Goal: Transaction & Acquisition: Purchase product/service

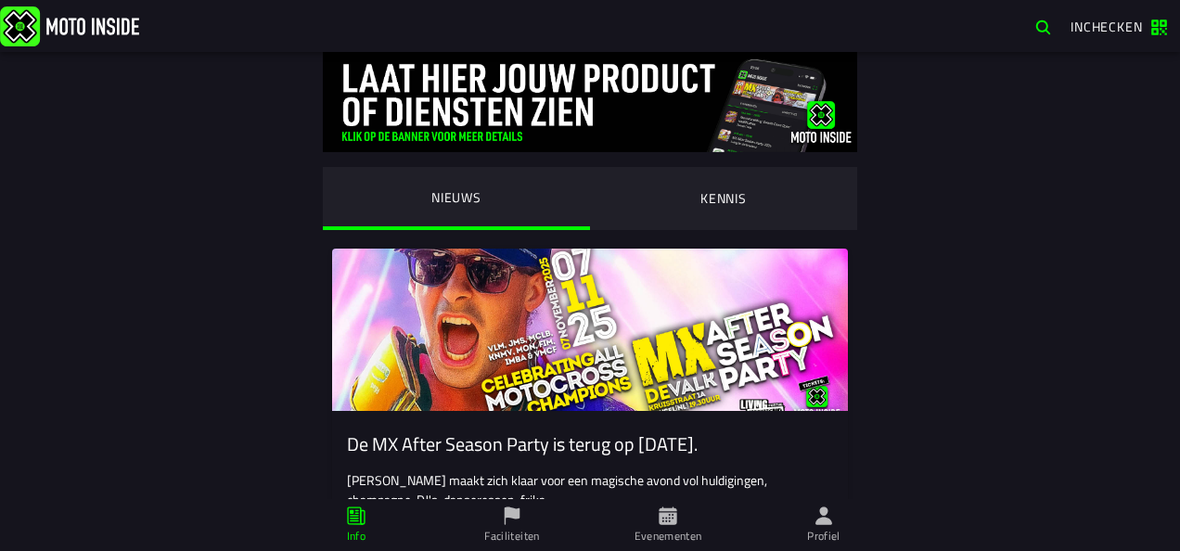
click at [818, 529] on ion-label "Profiel" at bounding box center [823, 536] width 33 height 17
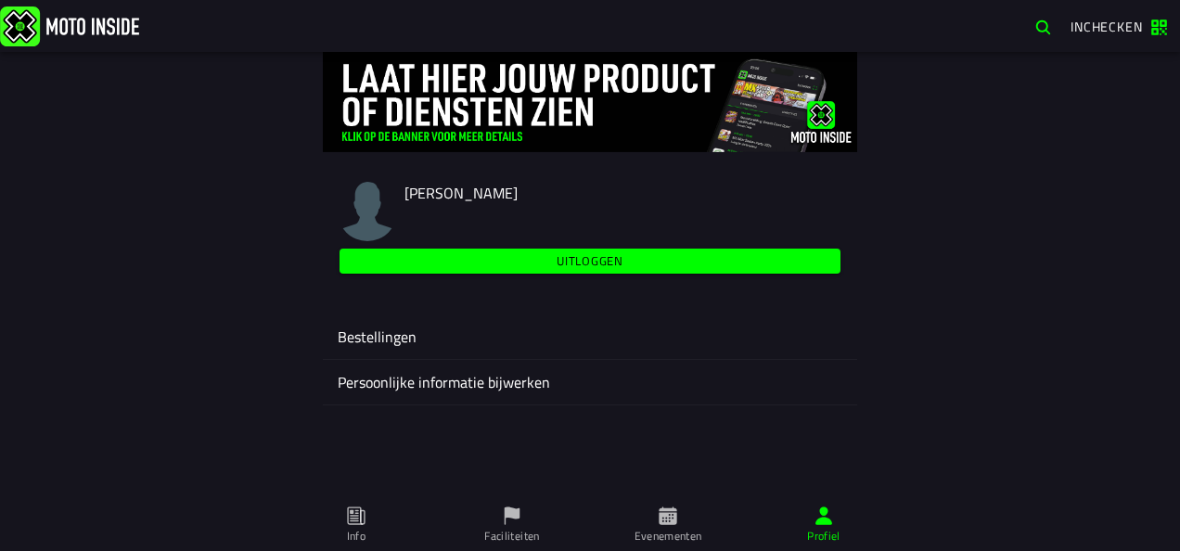
click at [681, 521] on span "Evenementen" at bounding box center [668, 525] width 134 height 52
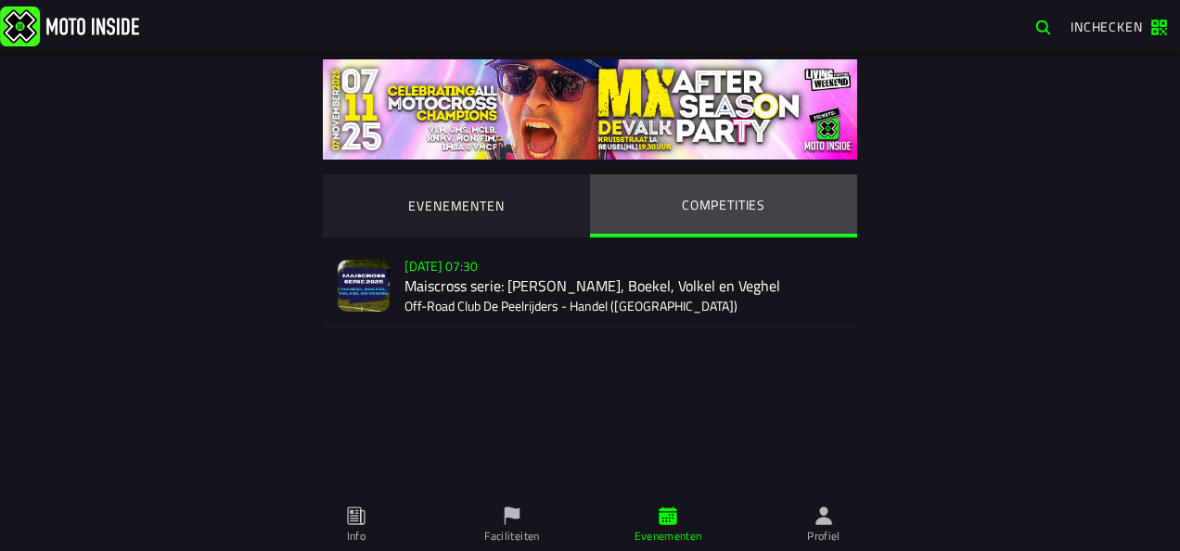
click at [709, 201] on ion-segment-button "COMPETITIES" at bounding box center [723, 205] width 267 height 63
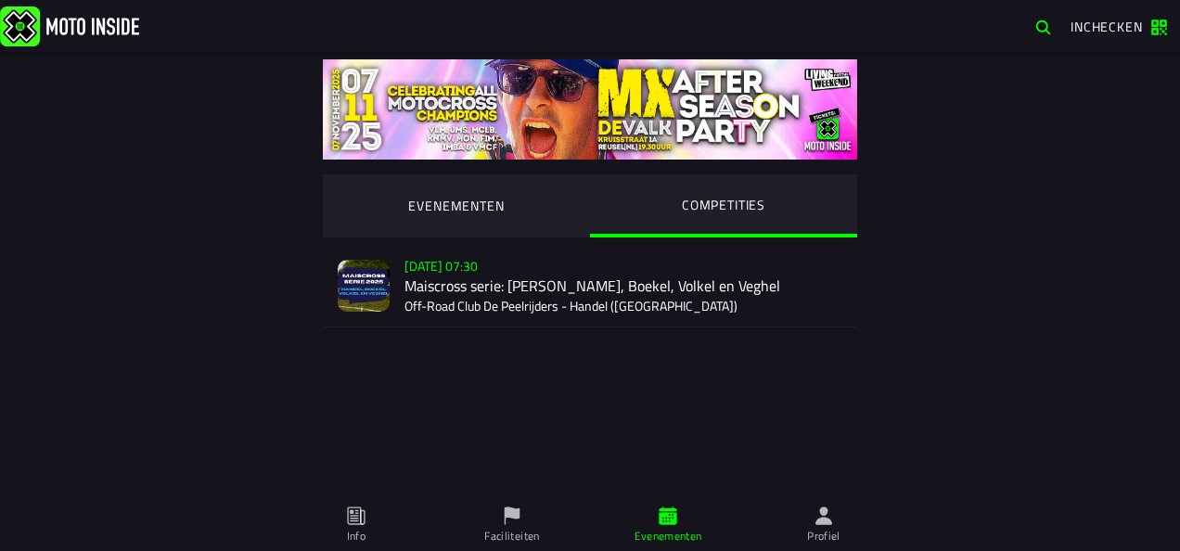
click at [557, 288] on div "Verkoop nog niet gestart [DATE] 07:30 Maiscross serie: Handel, Boekel, Volkel e…" at bounding box center [624, 286] width 438 height 82
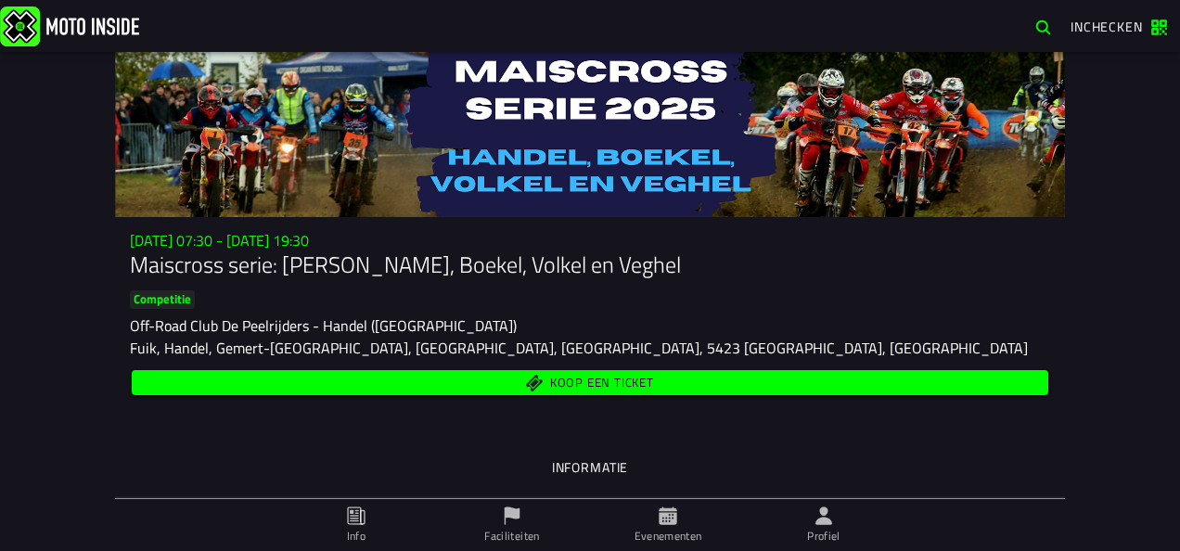
click at [568, 388] on span "Koop een ticket" at bounding box center [602, 384] width 104 height 12
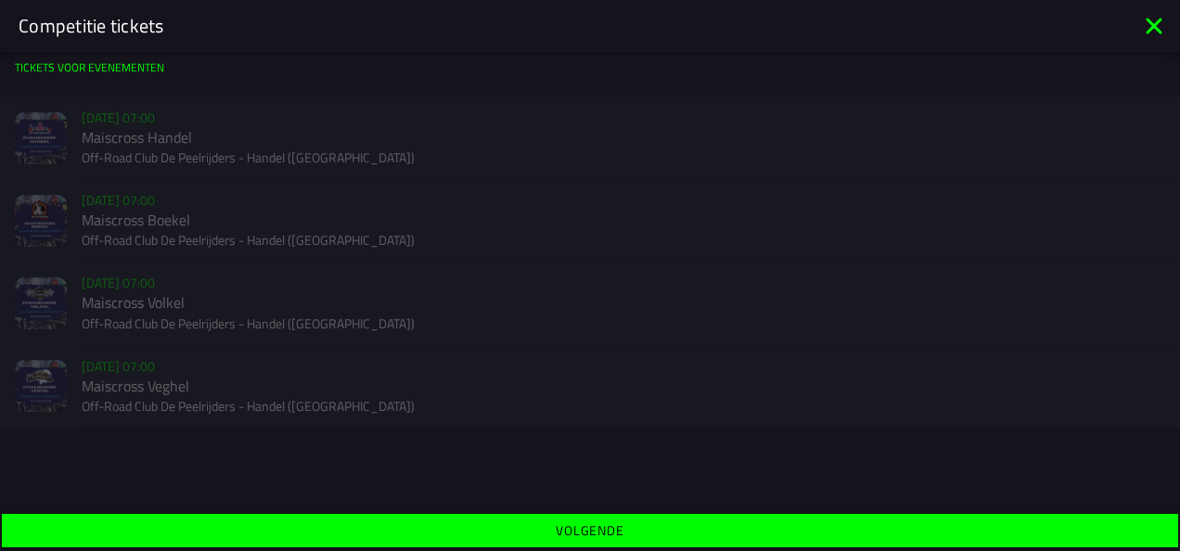
click at [556, 535] on span "Volgende" at bounding box center [590, 530] width 1148 height 13
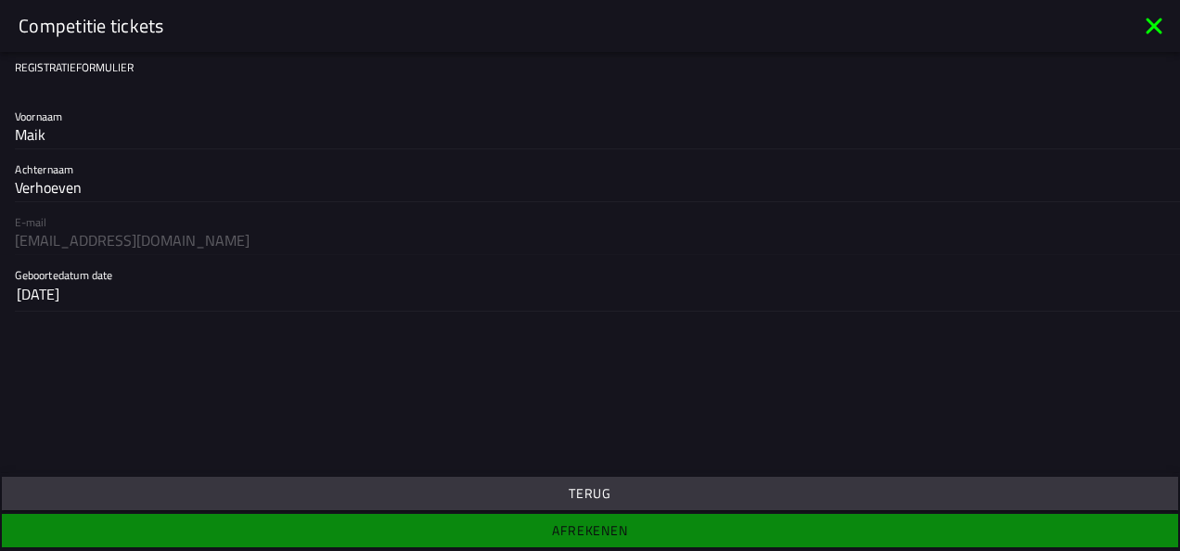
click at [599, 527] on ion-footer "Terug Afrekenen" at bounding box center [590, 512] width 1180 height 78
click at [0, 0] on slot "Terug" at bounding box center [0, 0] width 0 height 0
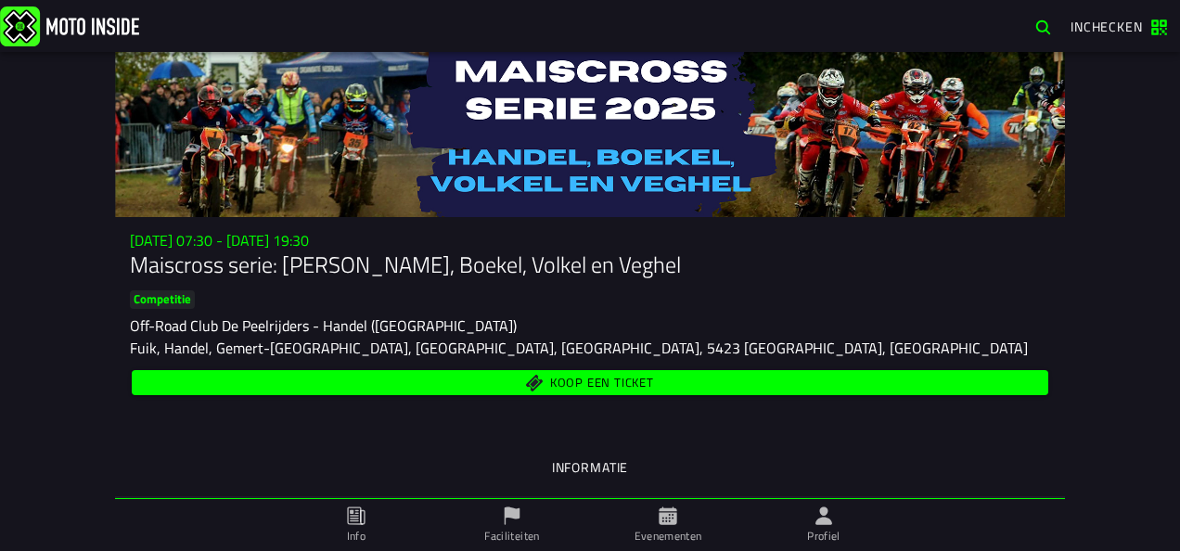
click at [550, 386] on span "Koop een ticket" at bounding box center [602, 384] width 104 height 12
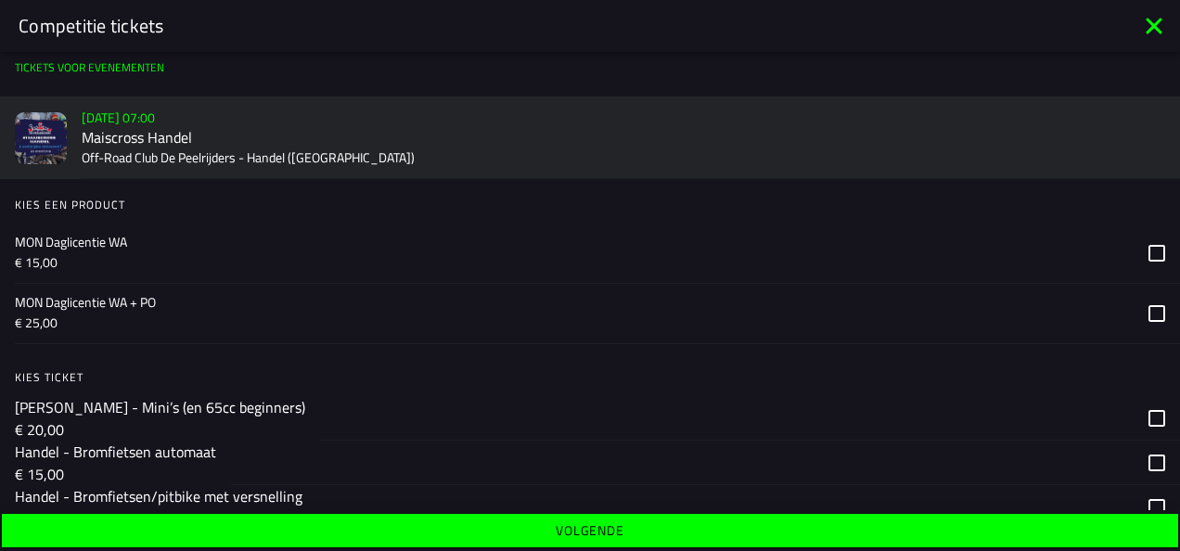
click at [199, 238] on p "MON Daglicentie WA" at bounding box center [574, 242] width 1119 height 19
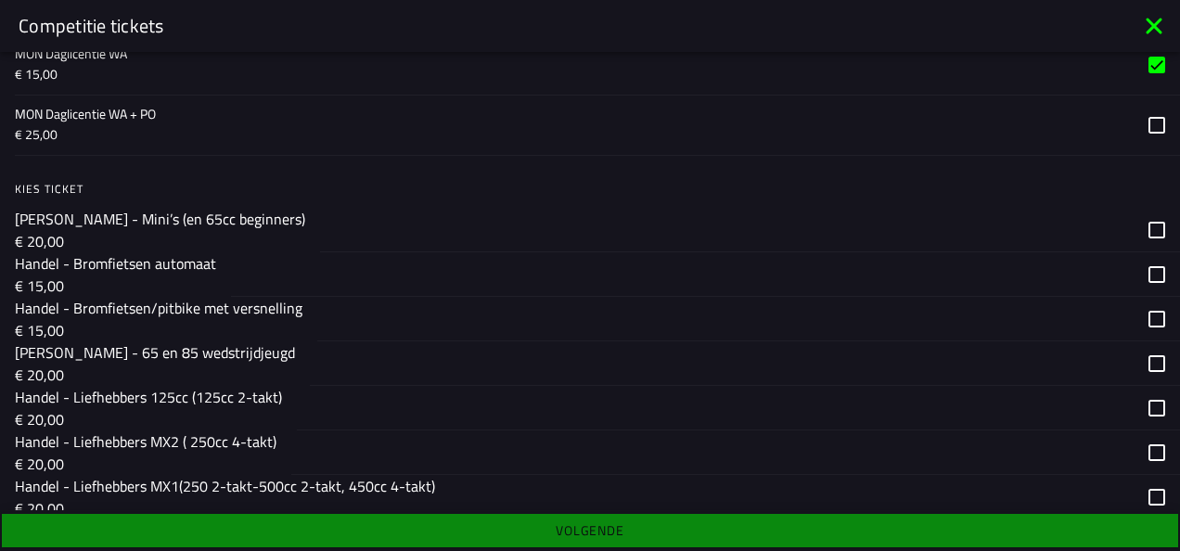
scroll to position [278, 0]
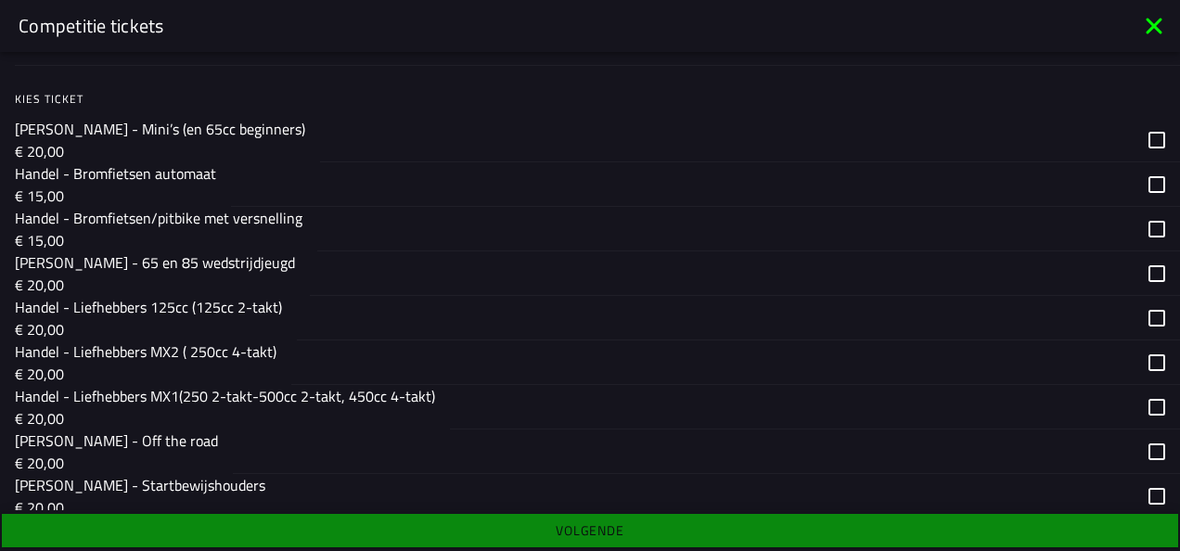
click at [196, 230] on p "€ 15,00" at bounding box center [159, 240] width 288 height 22
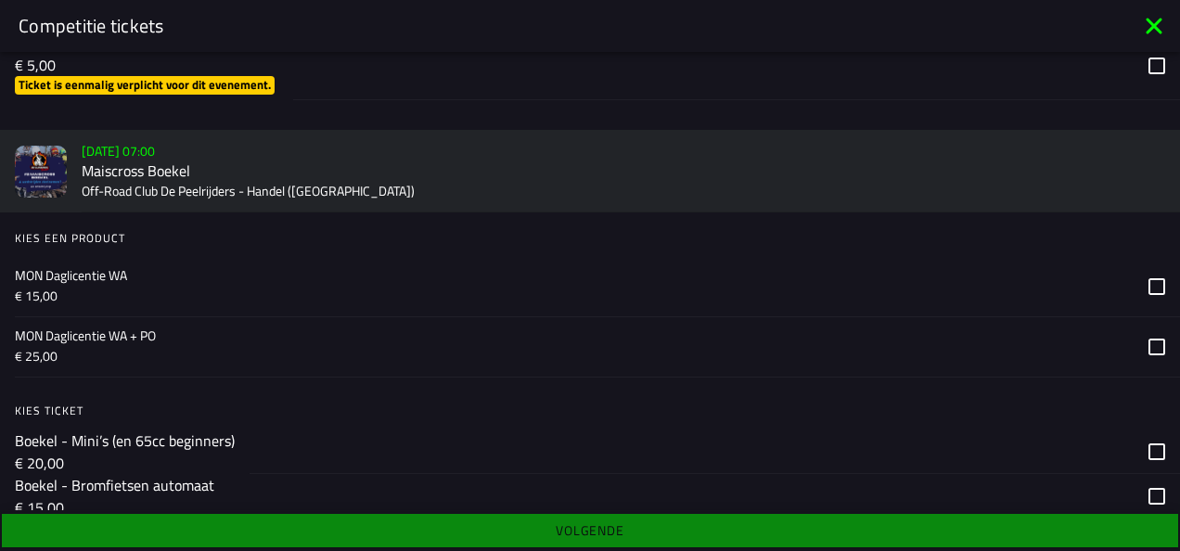
scroll to position [835, 0]
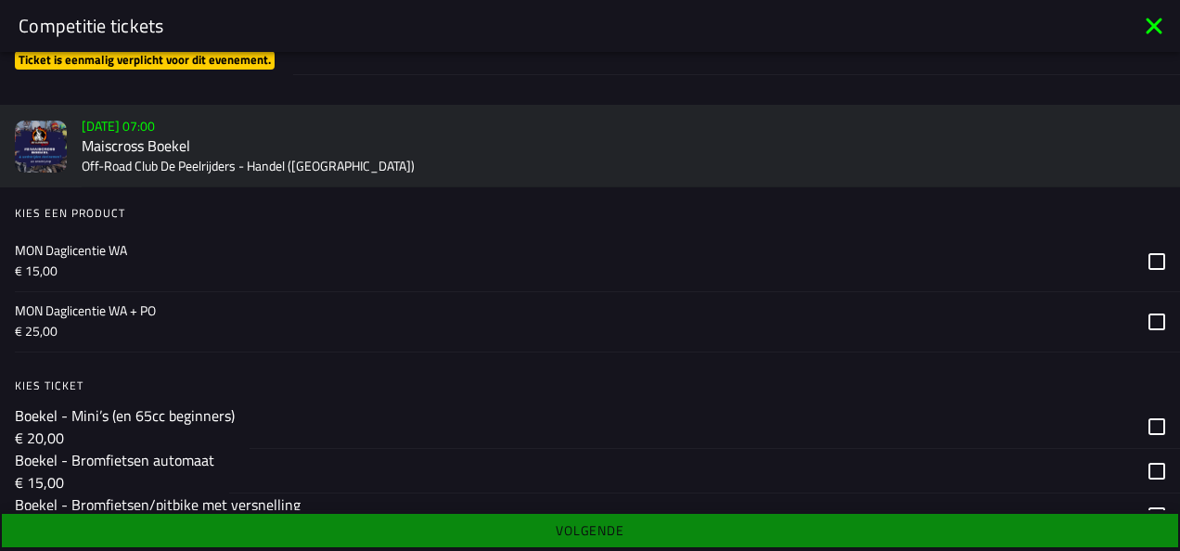
click at [148, 261] on ion-label "MON Daglicentie WA € 15,00" at bounding box center [574, 261] width 1119 height 41
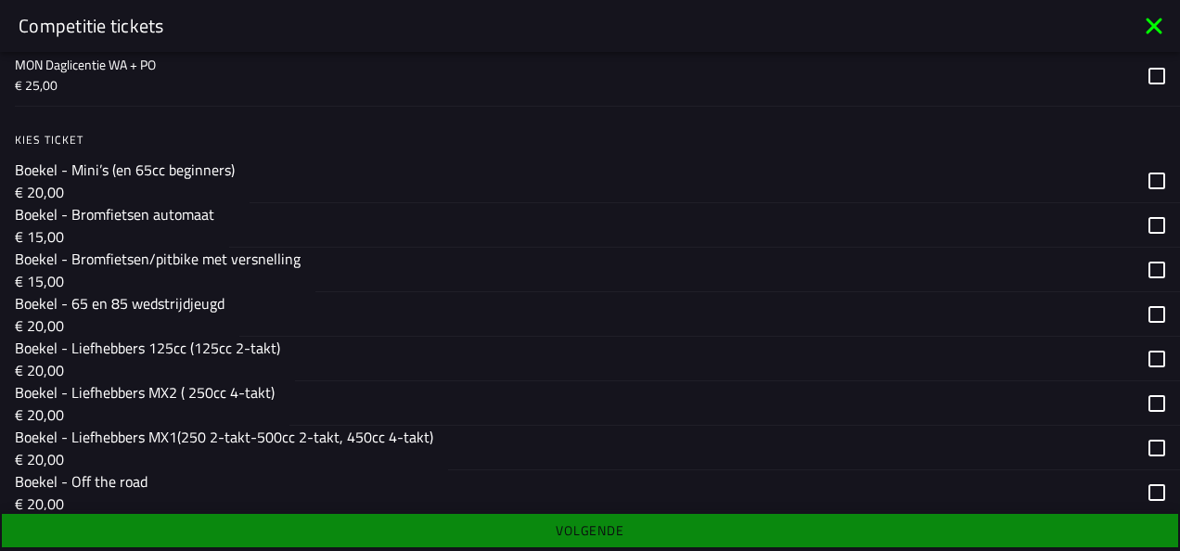
scroll to position [1114, 0]
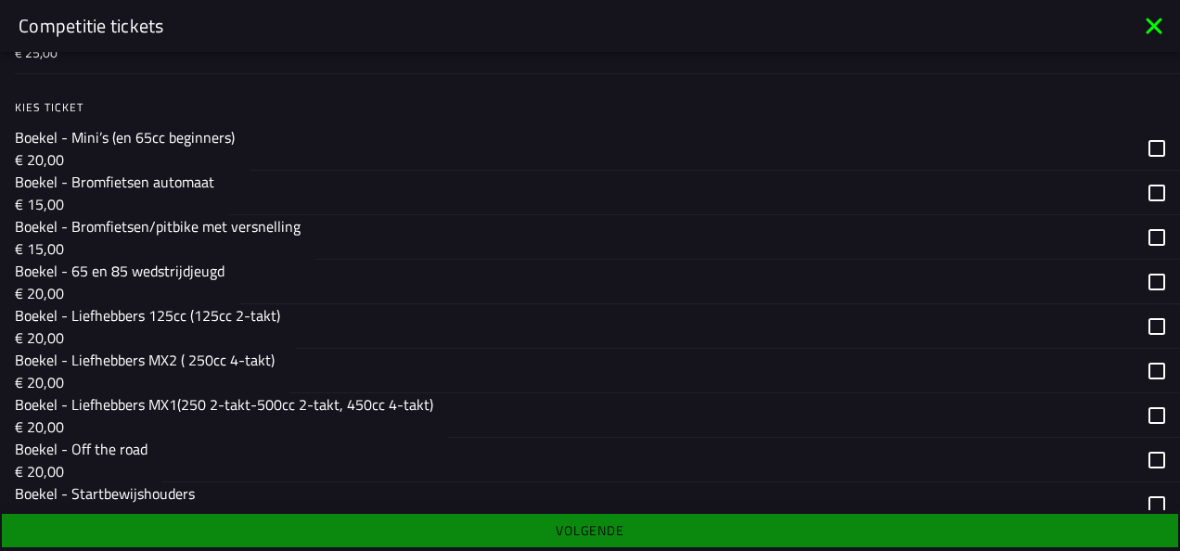
click at [176, 215] on p "Boekel - Bromfietsen/pitbike met versnelling" at bounding box center [158, 226] width 286 height 22
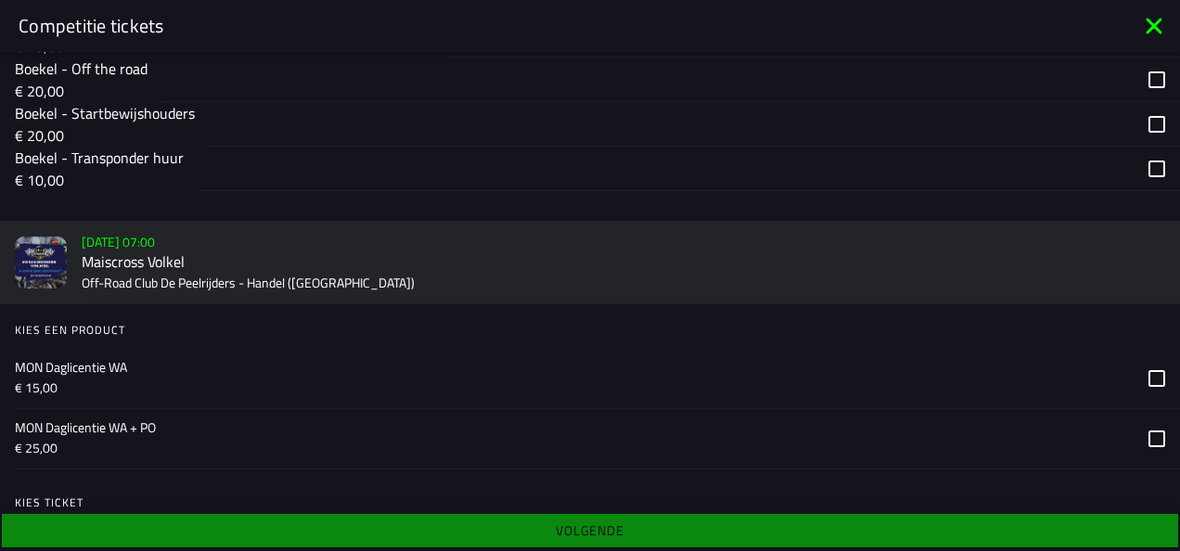
scroll to position [1577, 0]
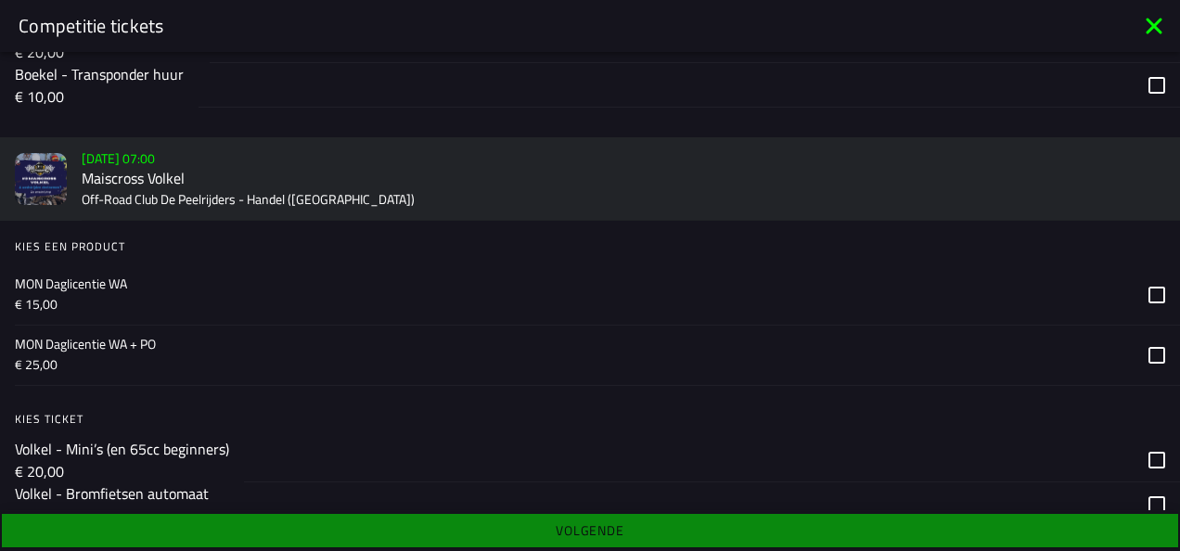
click at [122, 304] on p "€ 15,00" at bounding box center [574, 304] width 1119 height 19
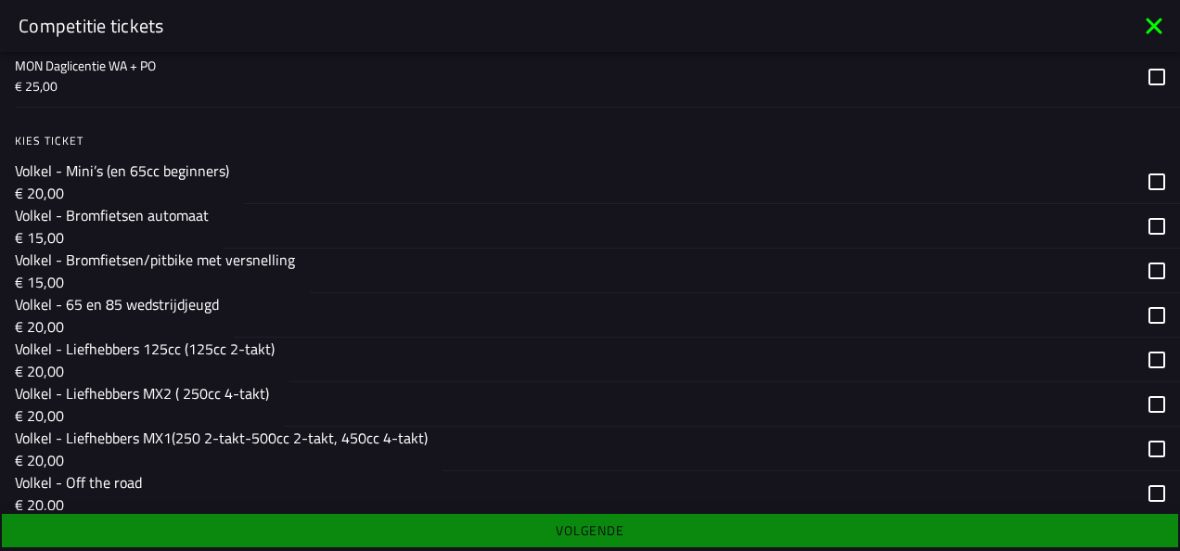
click at [143, 271] on p "€ 15,00" at bounding box center [155, 282] width 280 height 22
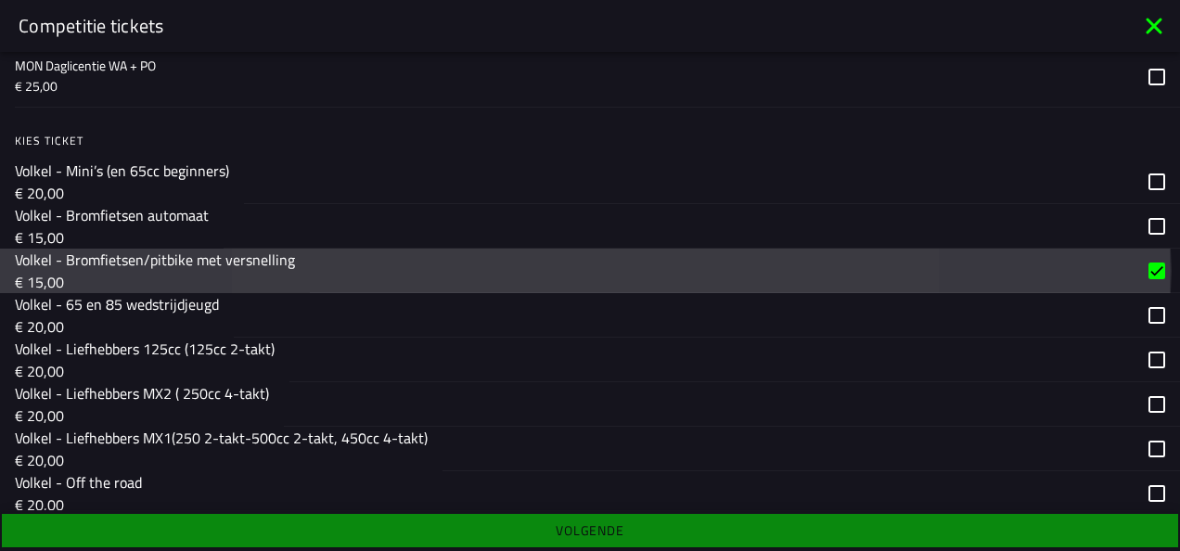
scroll to position [2320, 0]
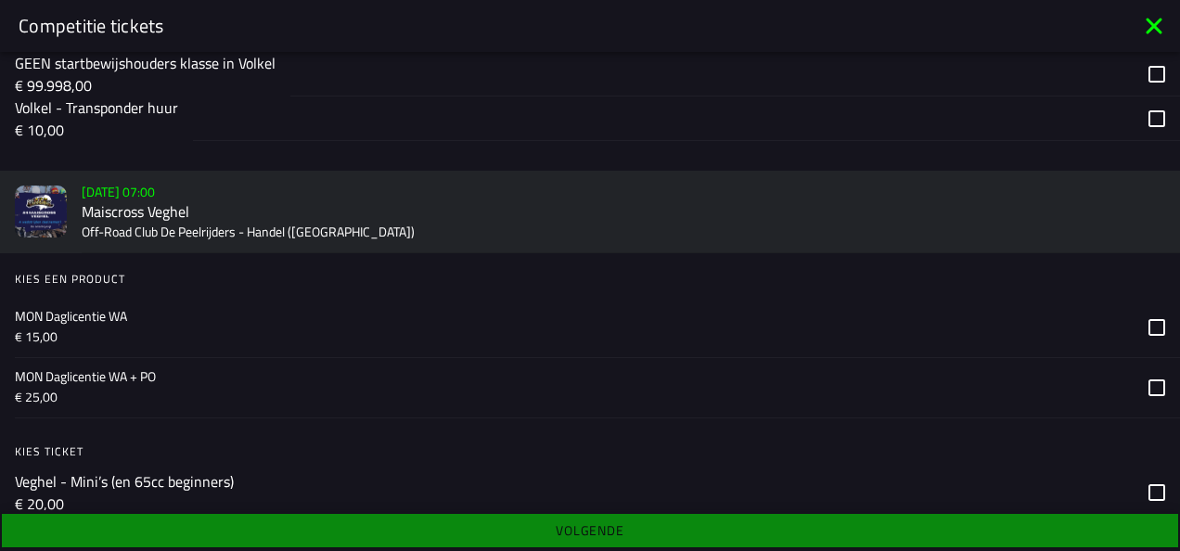
click at [119, 317] on p "MON Daglicentie WA" at bounding box center [574, 316] width 1119 height 19
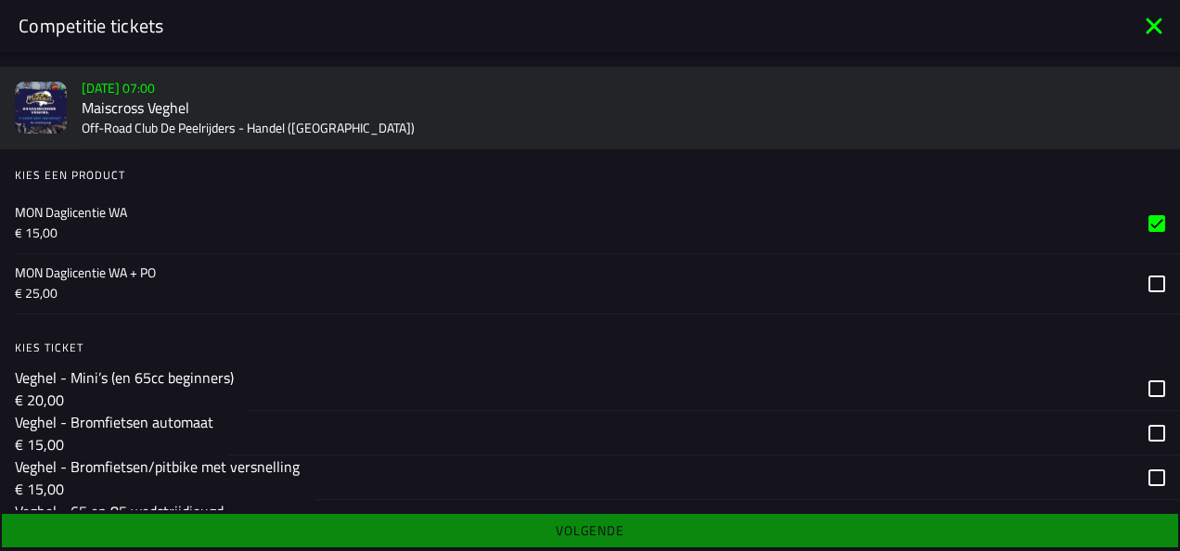
scroll to position [2598, 0]
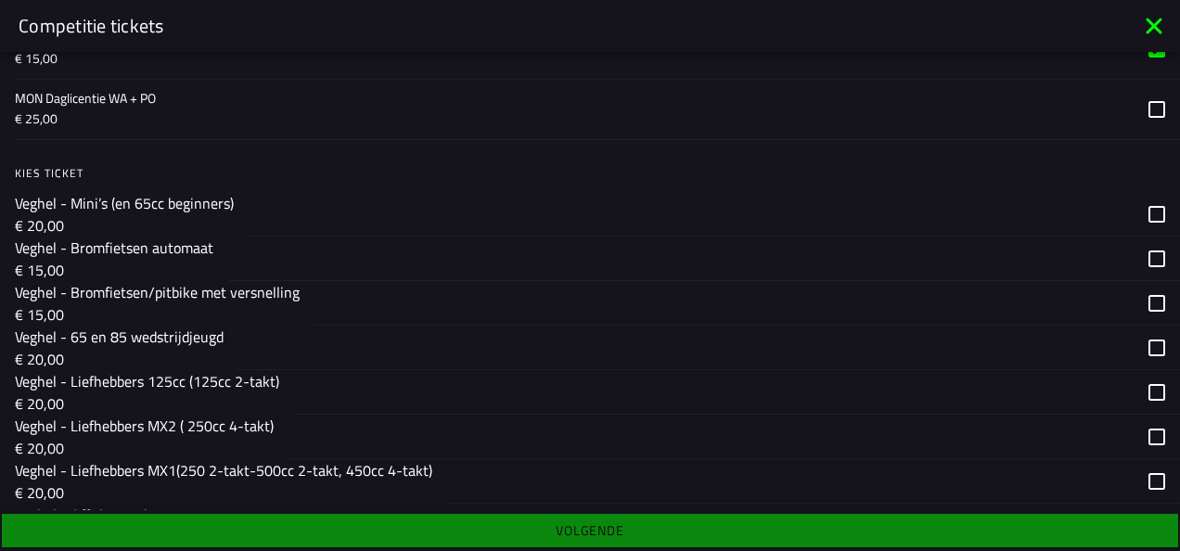
click at [142, 281] on p "Veghel - Bromfietsen/pitbike met versnelling" at bounding box center [157, 292] width 285 height 22
click at [145, 527] on ion-footer "Volgende" at bounding box center [590, 530] width 1180 height 41
click at [641, 521] on ion-footer "Volgende" at bounding box center [590, 530] width 1180 height 41
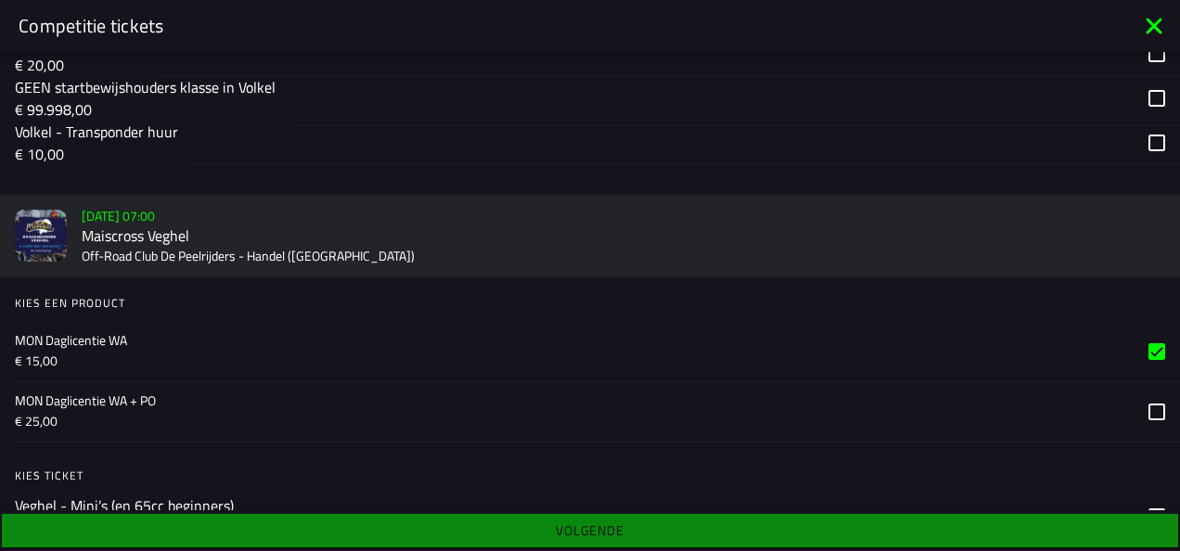
scroll to position [2760, 0]
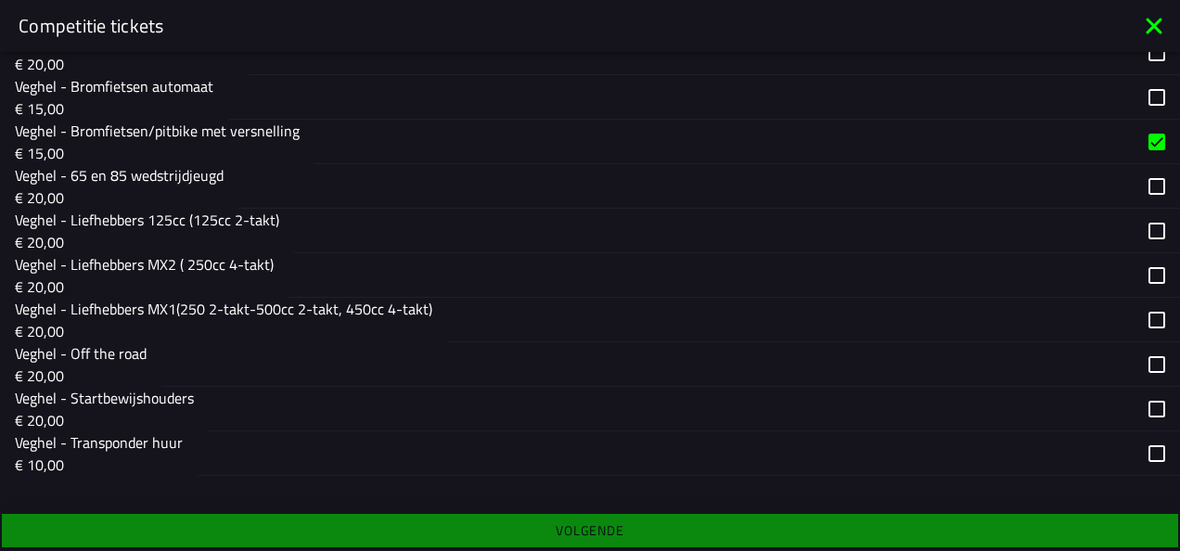
click at [172, 447] on p "Veghel - Transponder huur" at bounding box center [99, 442] width 168 height 22
click at [163, 519] on ion-footer "Volgende" at bounding box center [590, 530] width 1180 height 41
click at [1165, 29] on icon at bounding box center [1155, 26] width 30 height 30
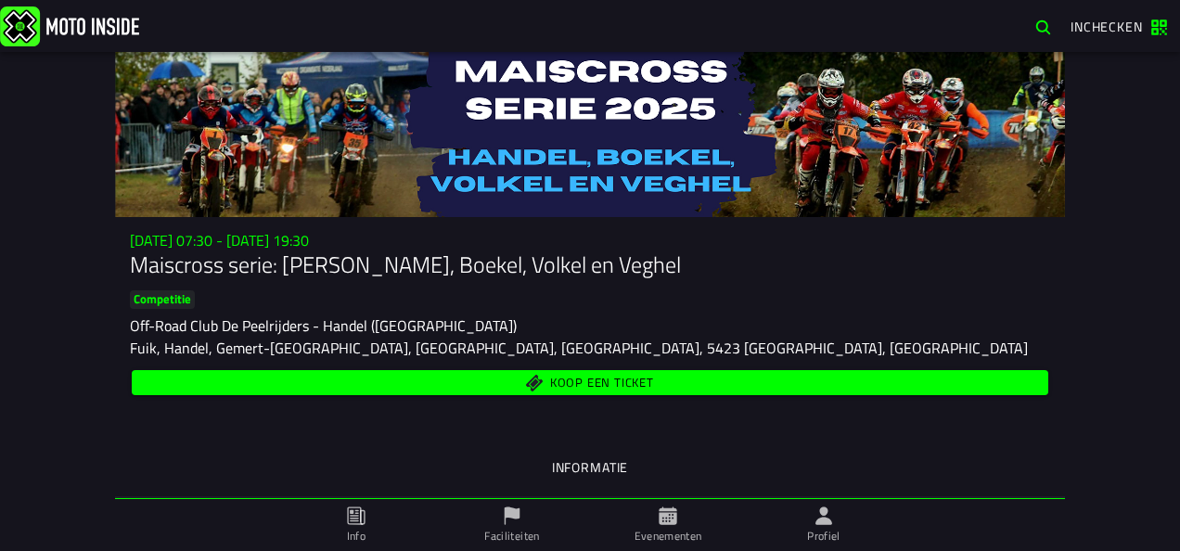
click at [828, 520] on icon at bounding box center [824, 516] width 17 height 18
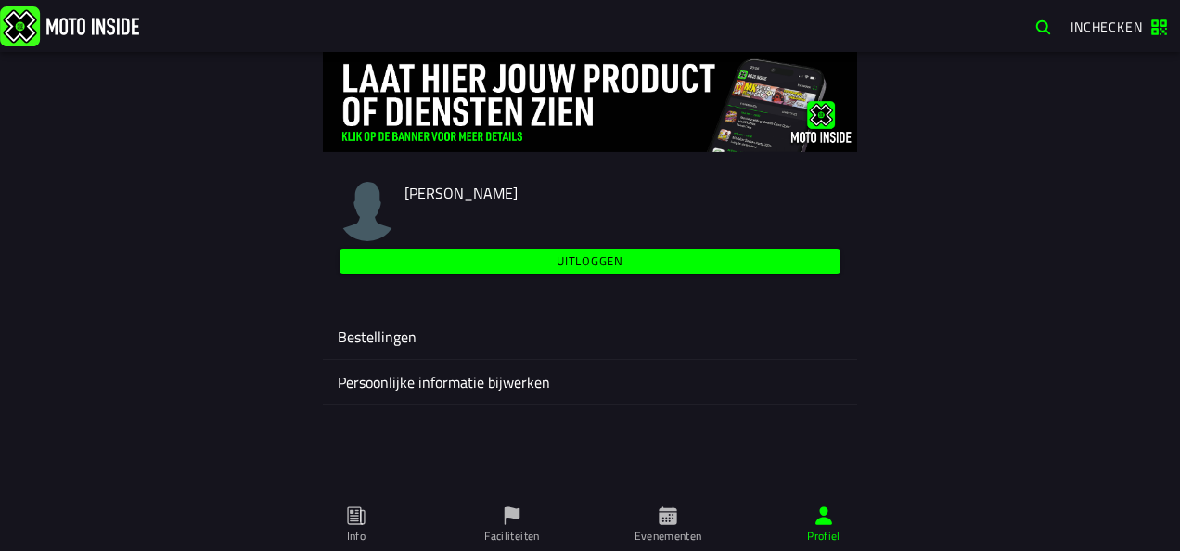
click at [0, 0] on slot "Uitloggen" at bounding box center [0, 0] width 0 height 0
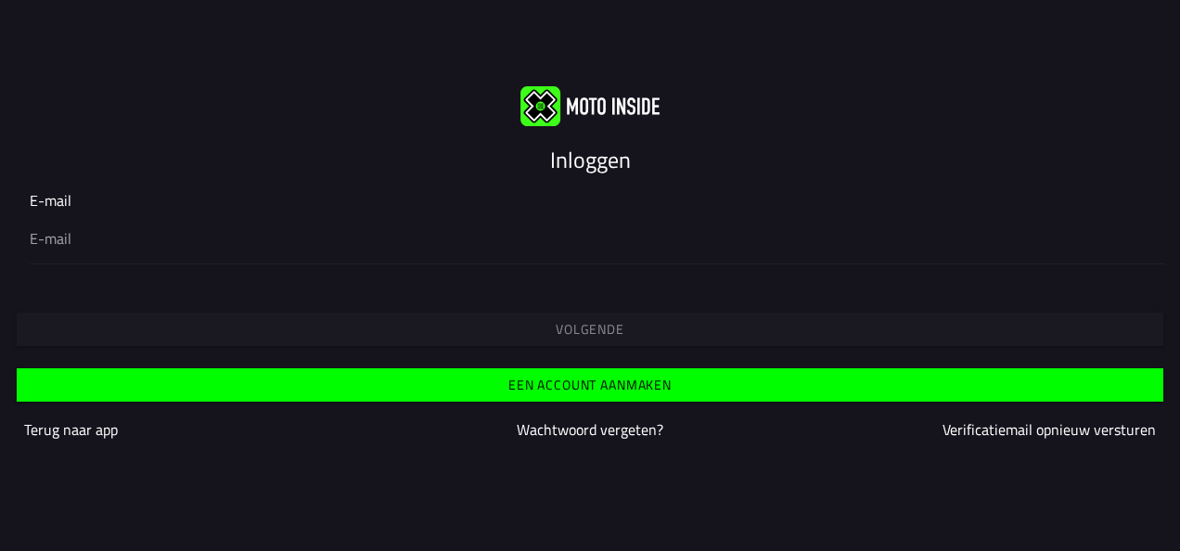
drag, startPoint x: 573, startPoint y: 260, endPoint x: 358, endPoint y: 93, distance: 271.7
click at [358, 93] on div at bounding box center [590, 106] width 1180 height 40
click at [225, 268] on div "E-mail" at bounding box center [590, 226] width 1180 height 105
click at [243, 249] on div at bounding box center [590, 238] width 1121 height 52
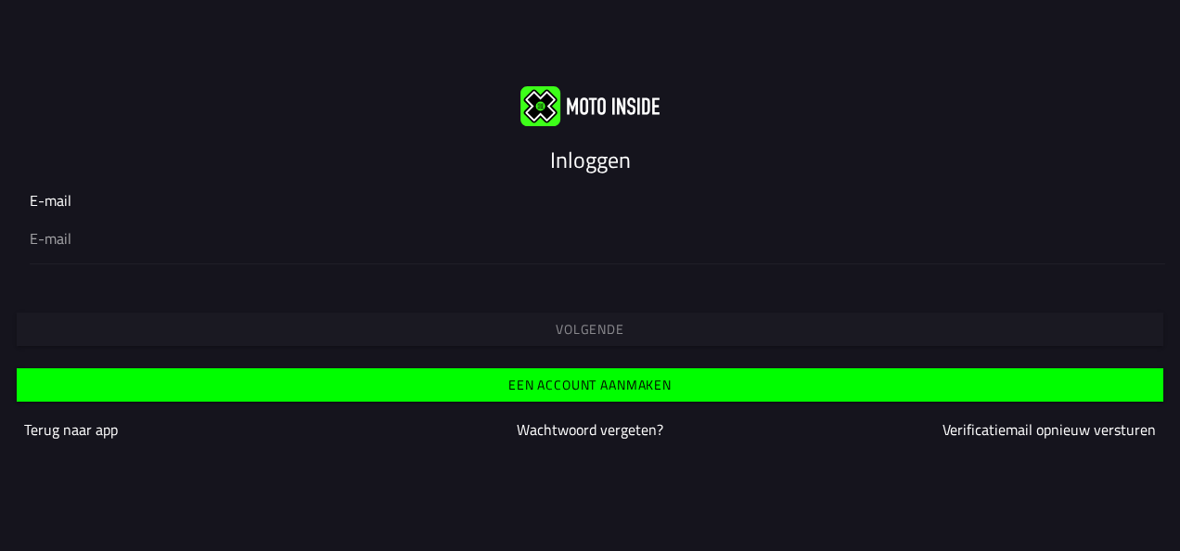
click at [243, 249] on input "email" at bounding box center [590, 238] width 1121 height 22
type input "[EMAIL_ADDRESS][DOMAIN_NAME]"
click at [0, 0] on slot "Volgende" at bounding box center [0, 0] width 0 height 0
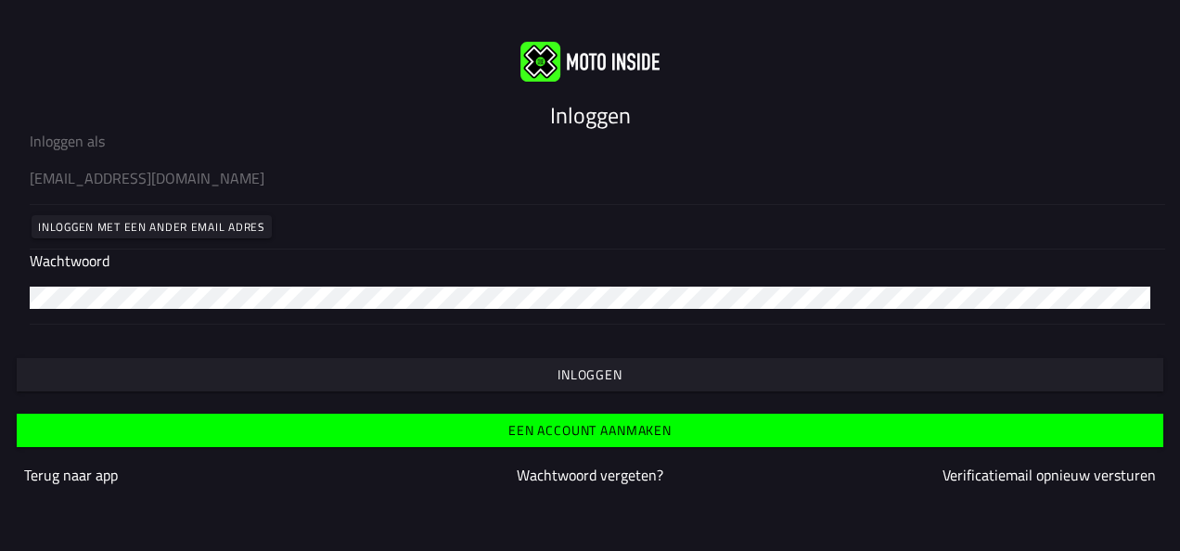
click at [0, 0] on slot "Inloggen" at bounding box center [0, 0] width 0 height 0
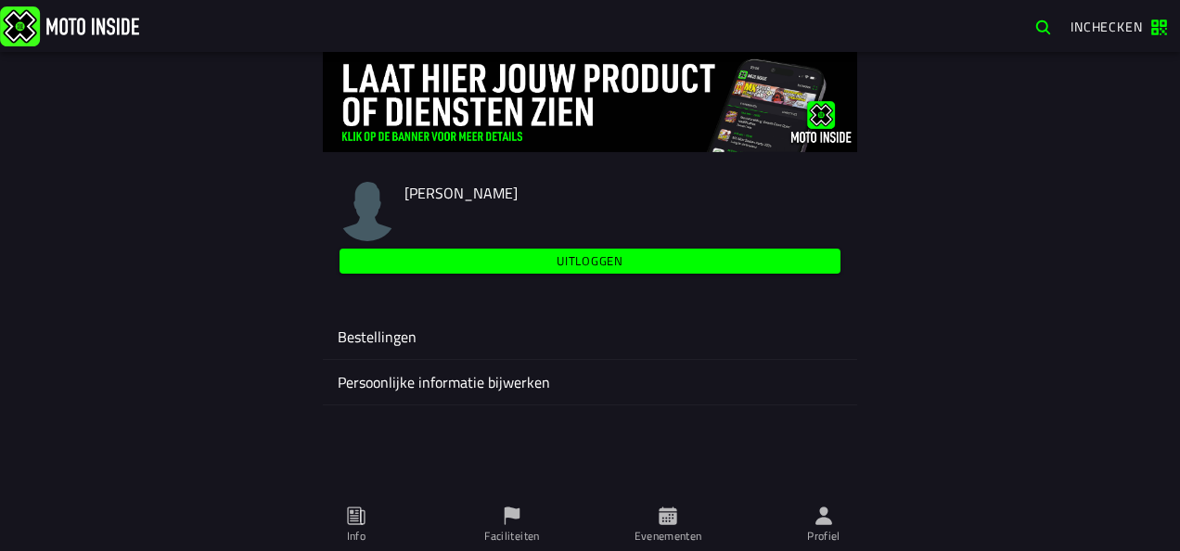
click at [675, 525] on icon at bounding box center [668, 516] width 20 height 20
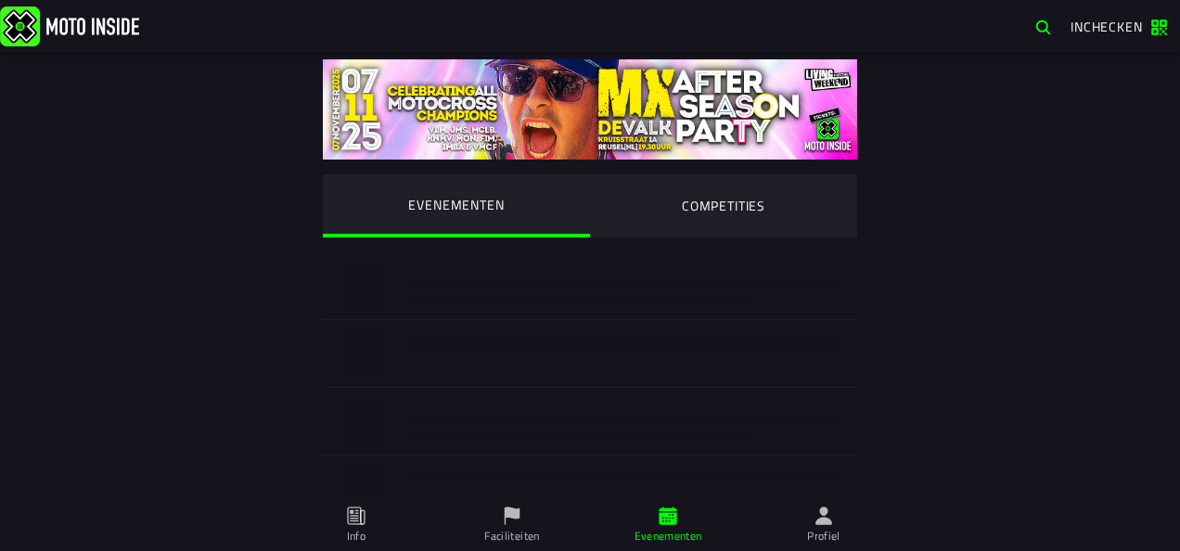
click at [729, 202] on ion-segment-button "COMPETITIES" at bounding box center [723, 205] width 267 height 63
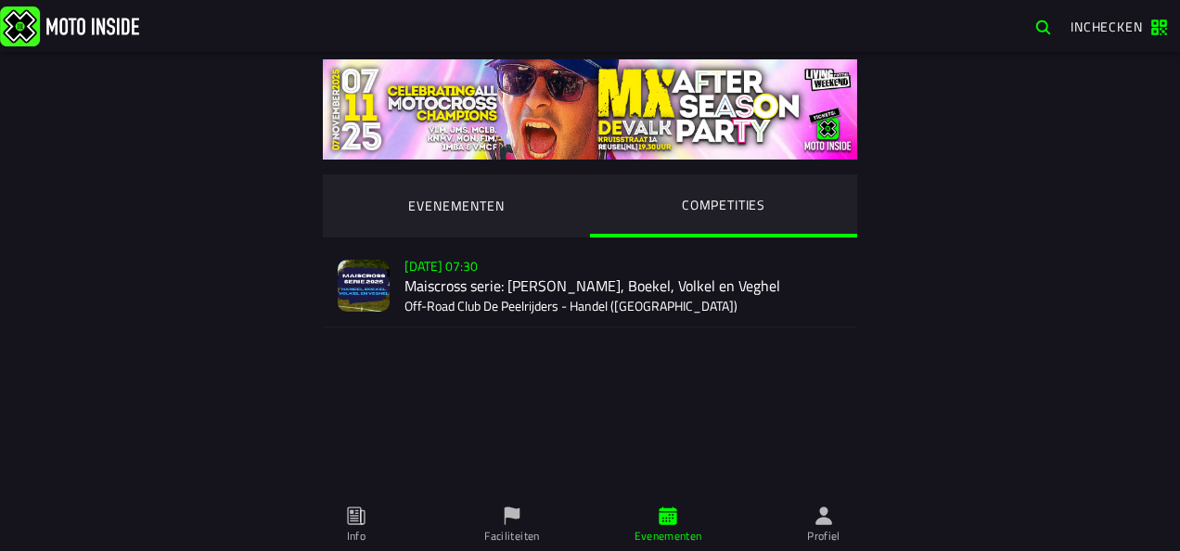
click at [569, 286] on div "[DATE] 07:30 Maiscross serie: Handel, Boekel, Volkel en Veghel Off-Road Club De…" at bounding box center [624, 286] width 438 height 82
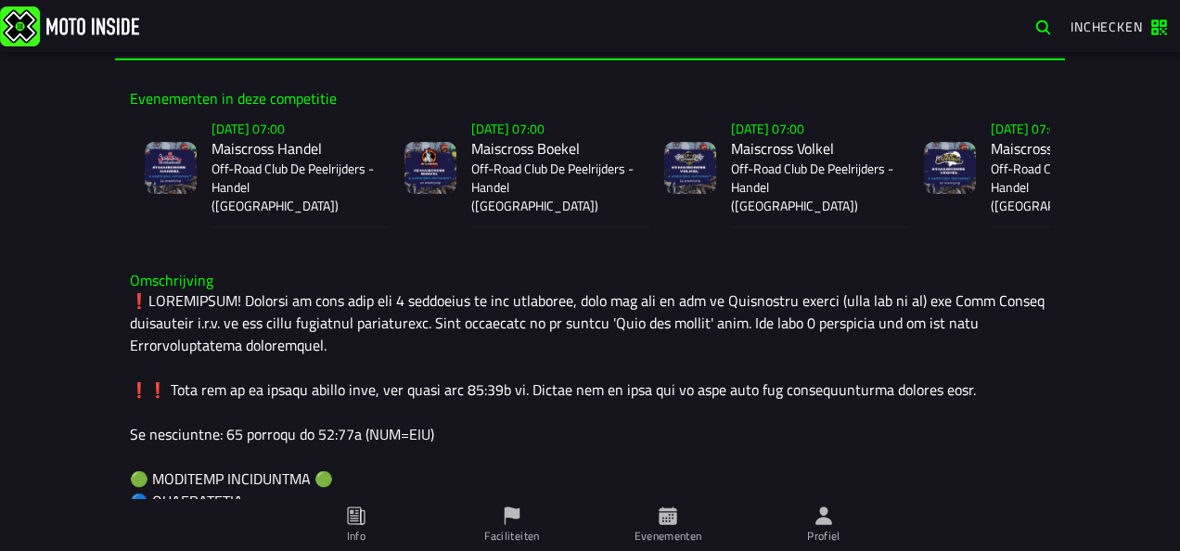
scroll to position [93, 0]
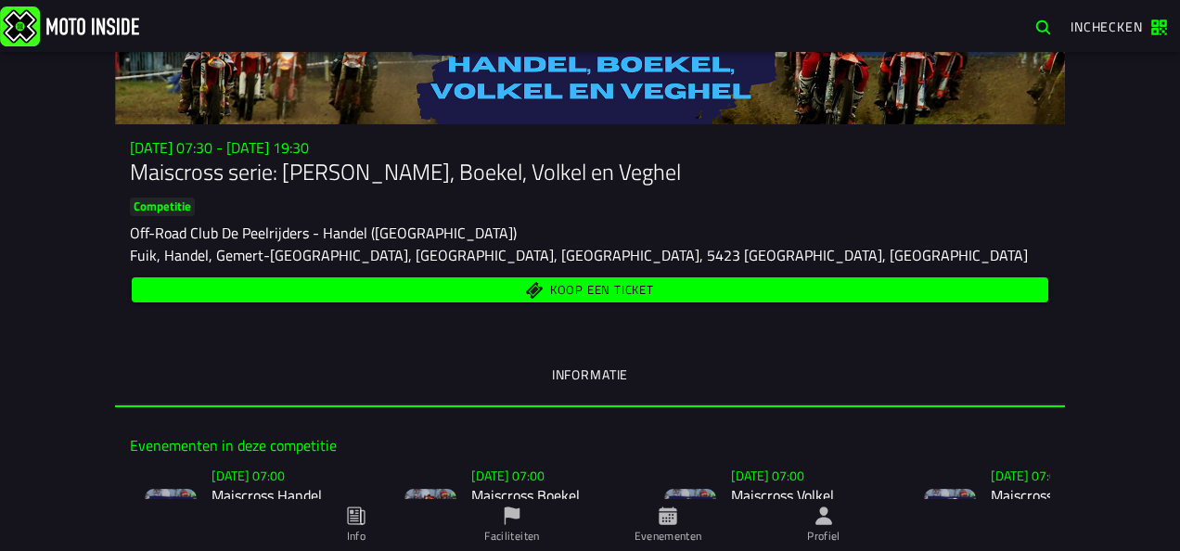
click at [638, 286] on span "Koop een ticket" at bounding box center [602, 291] width 104 height 12
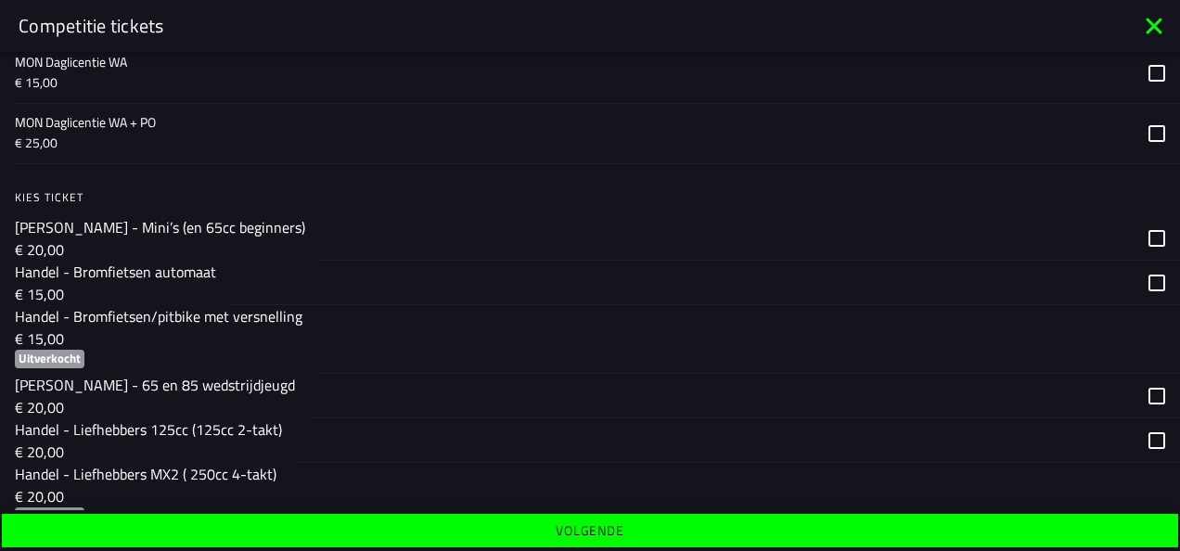
scroll to position [186, 0]
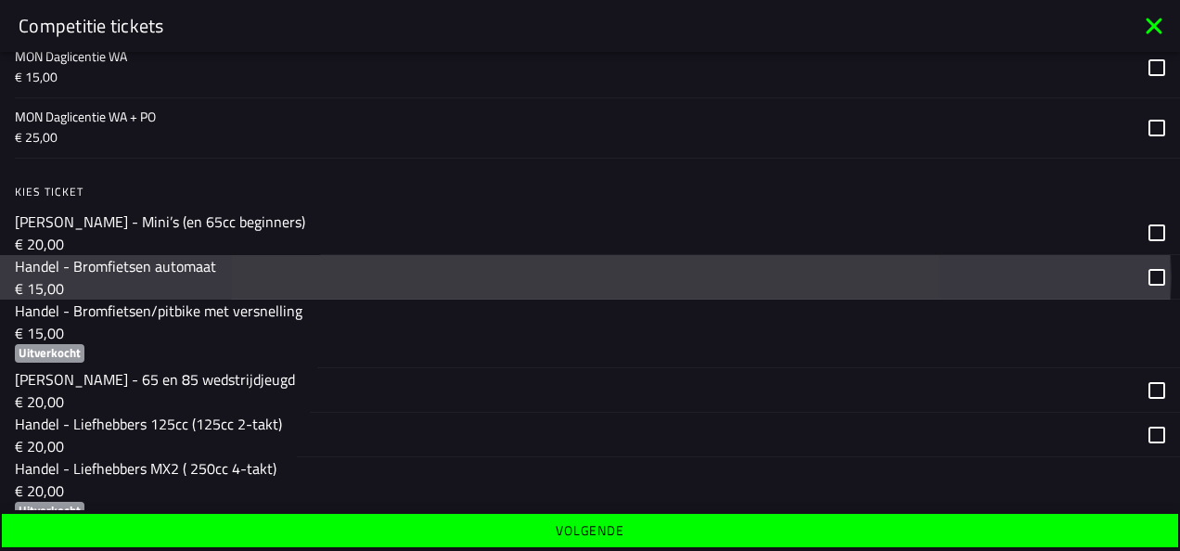
click at [1138, 271] on div "button" at bounding box center [705, 277] width 949 height 45
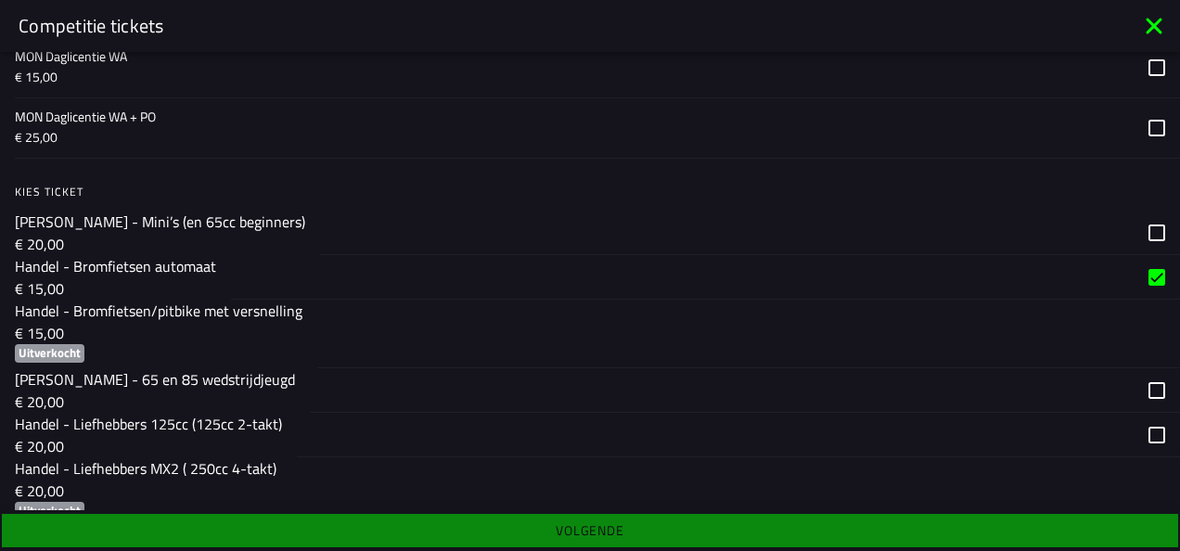
click at [1134, 277] on div "button" at bounding box center [705, 277] width 949 height 45
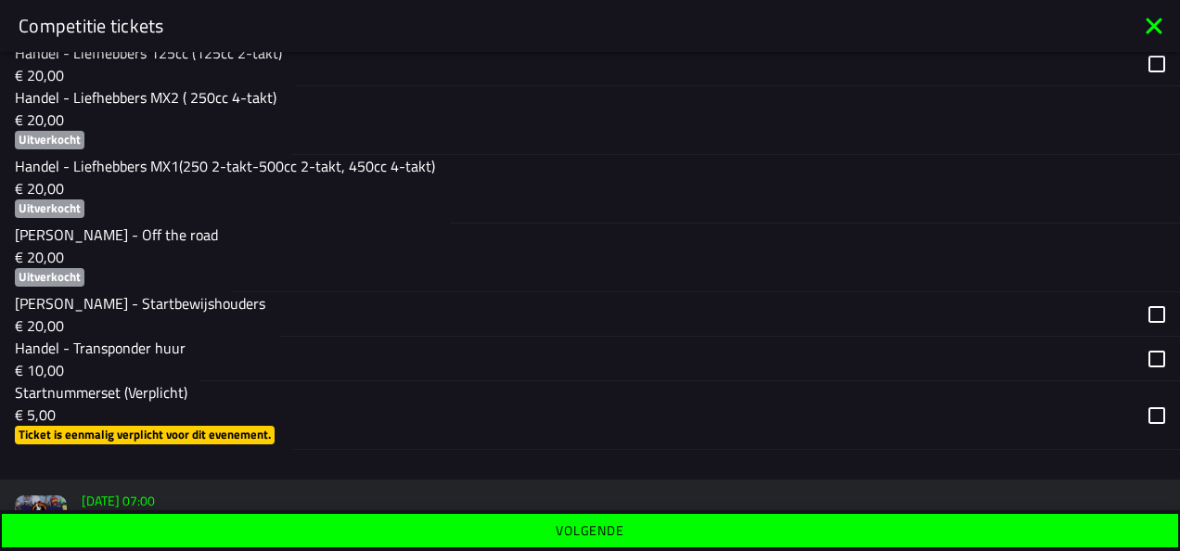
scroll to position [371, 0]
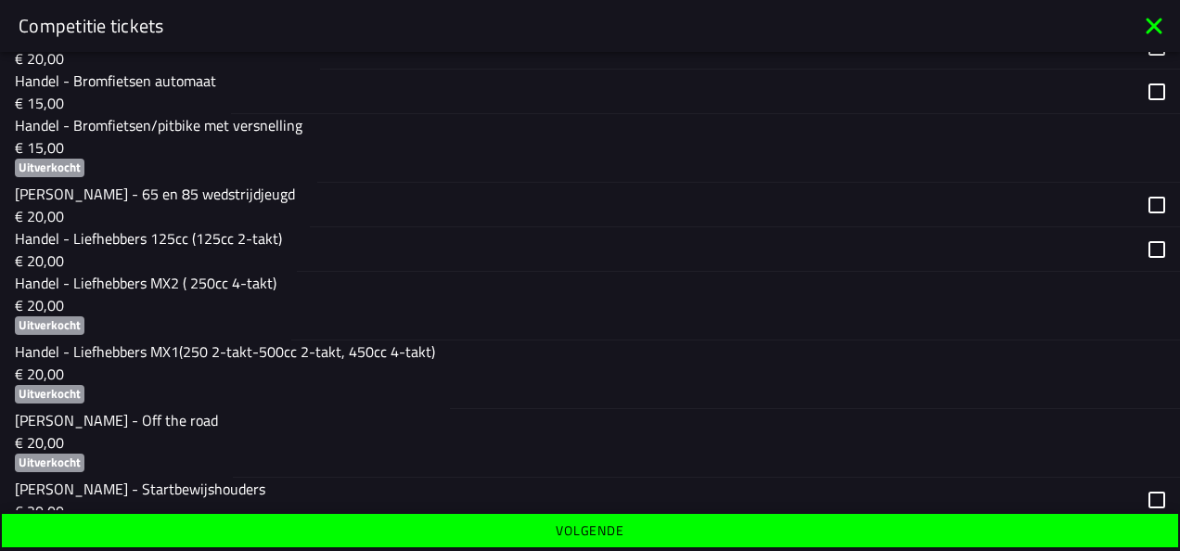
click at [1138, 196] on div "button" at bounding box center [745, 205] width 870 height 45
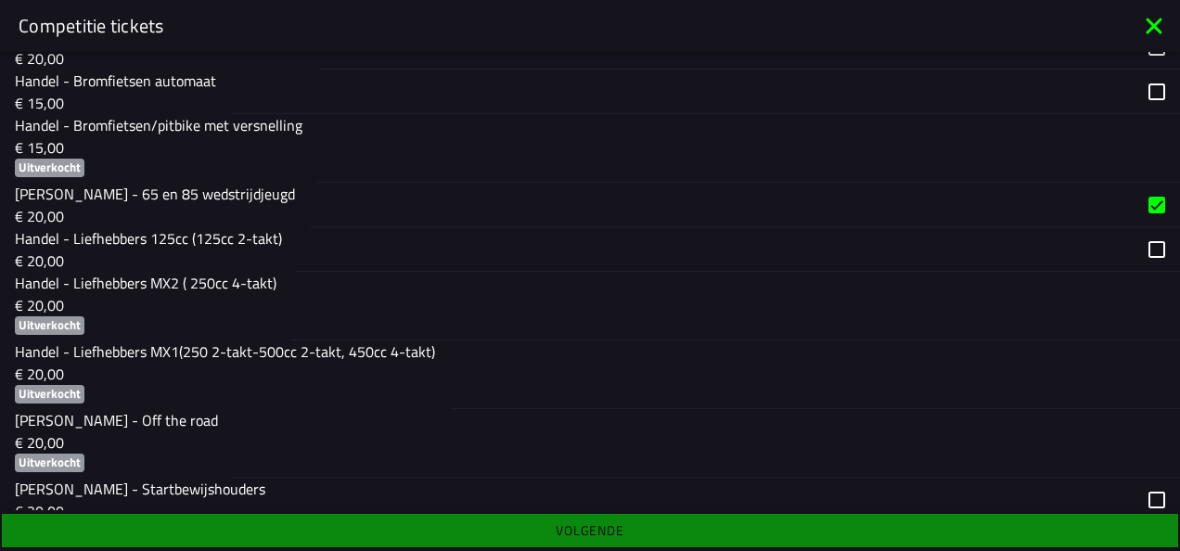
scroll to position [0, 0]
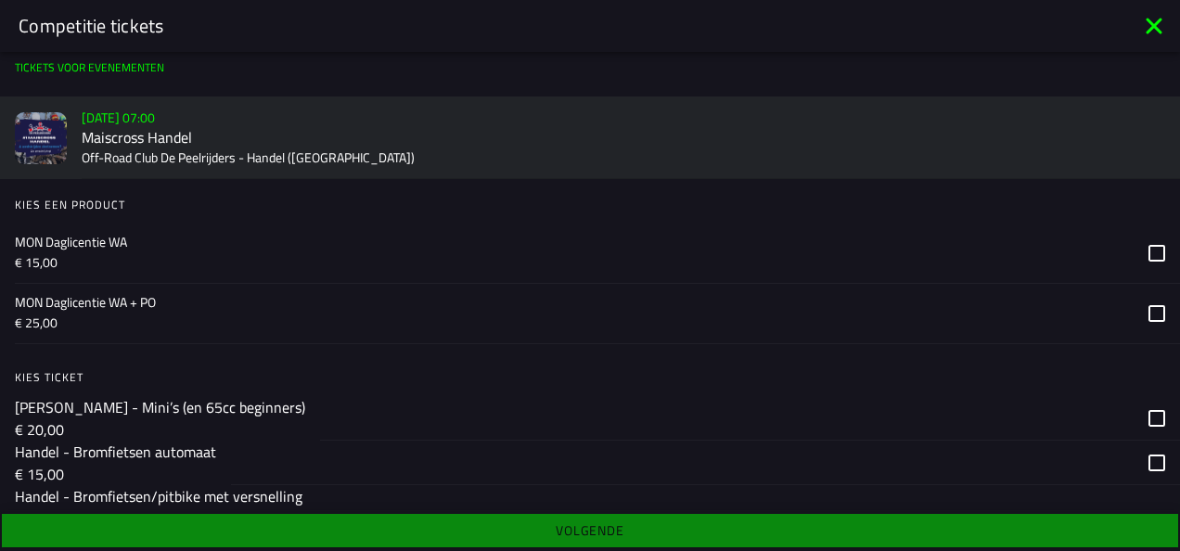
click at [1149, 256] on icon at bounding box center [1157, 253] width 17 height 17
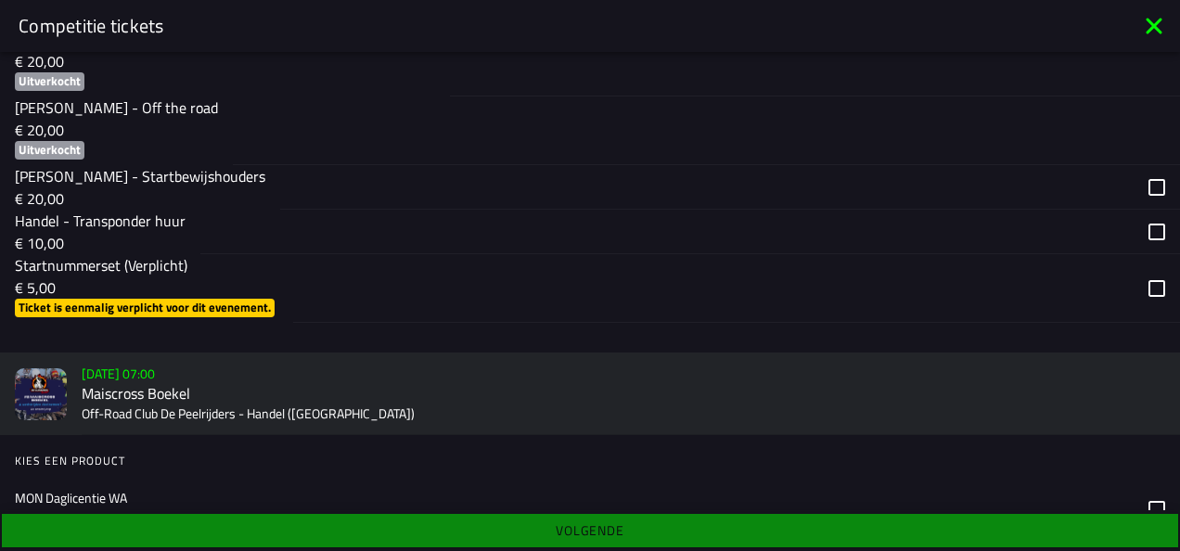
scroll to position [650, 0]
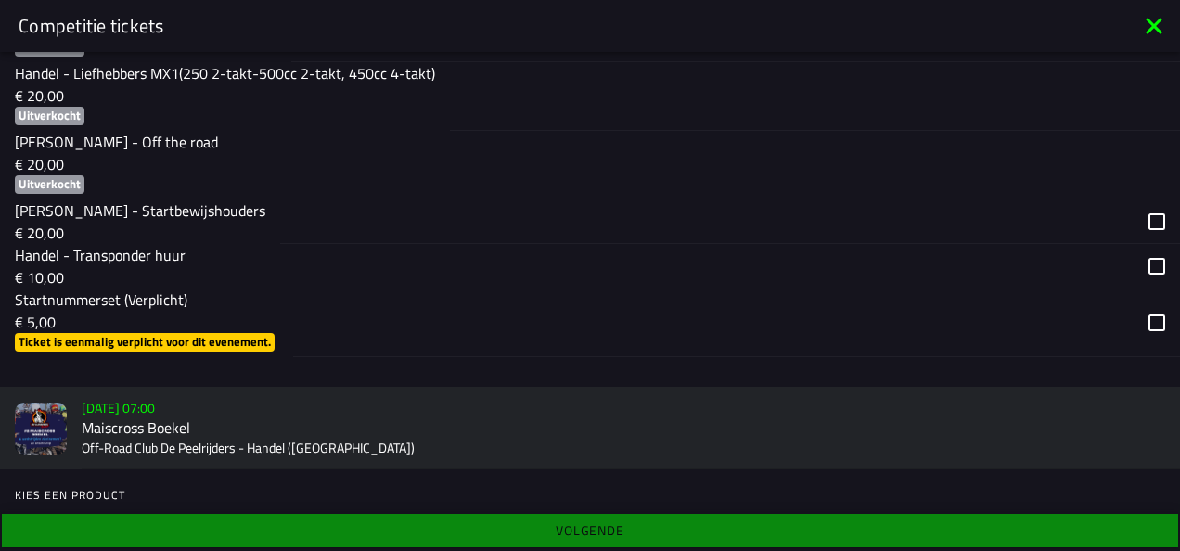
click at [1139, 323] on div "button" at bounding box center [736, 323] width 887 height 69
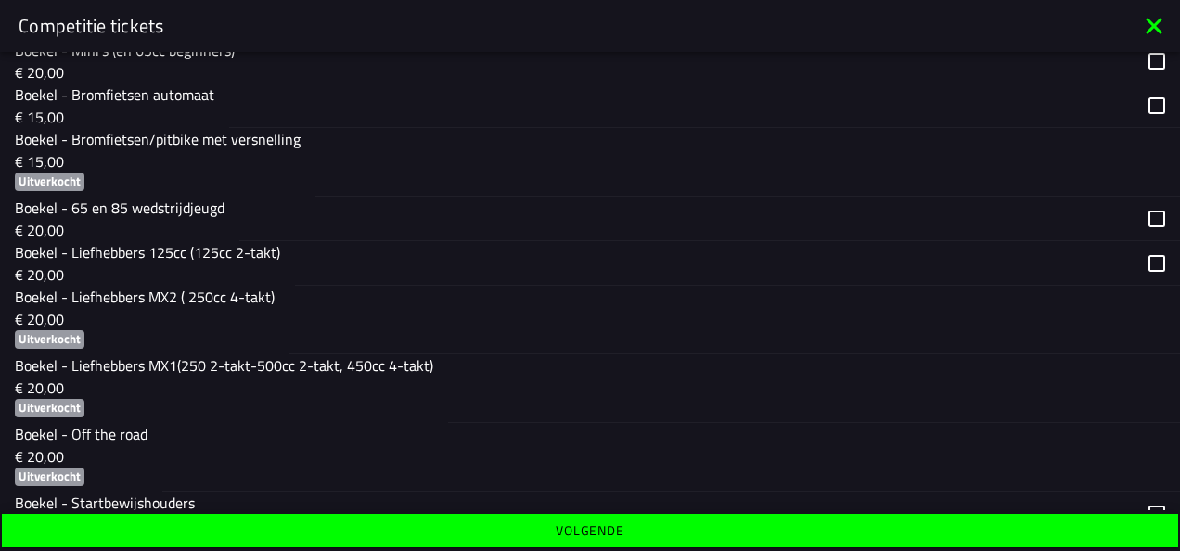
scroll to position [1299, 0]
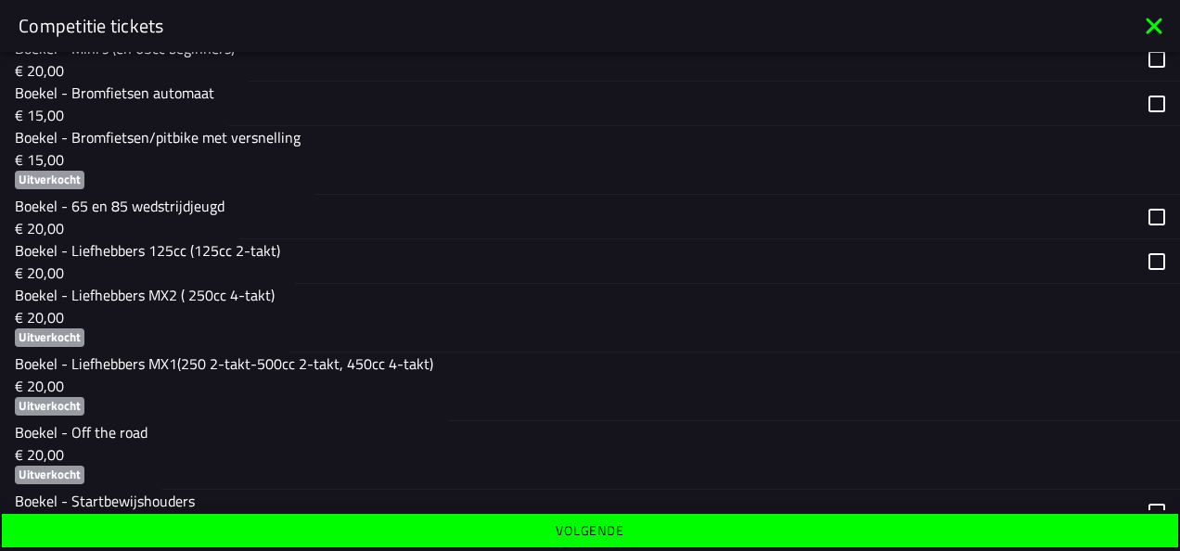
click at [1136, 214] on div "button" at bounding box center [709, 217] width 941 height 45
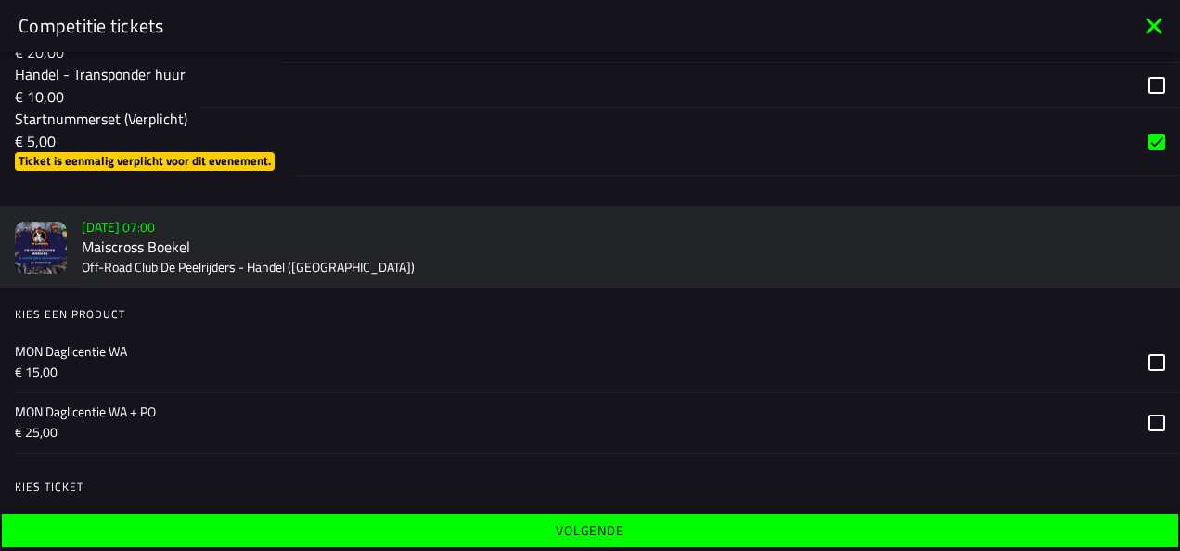
scroll to position [835, 0]
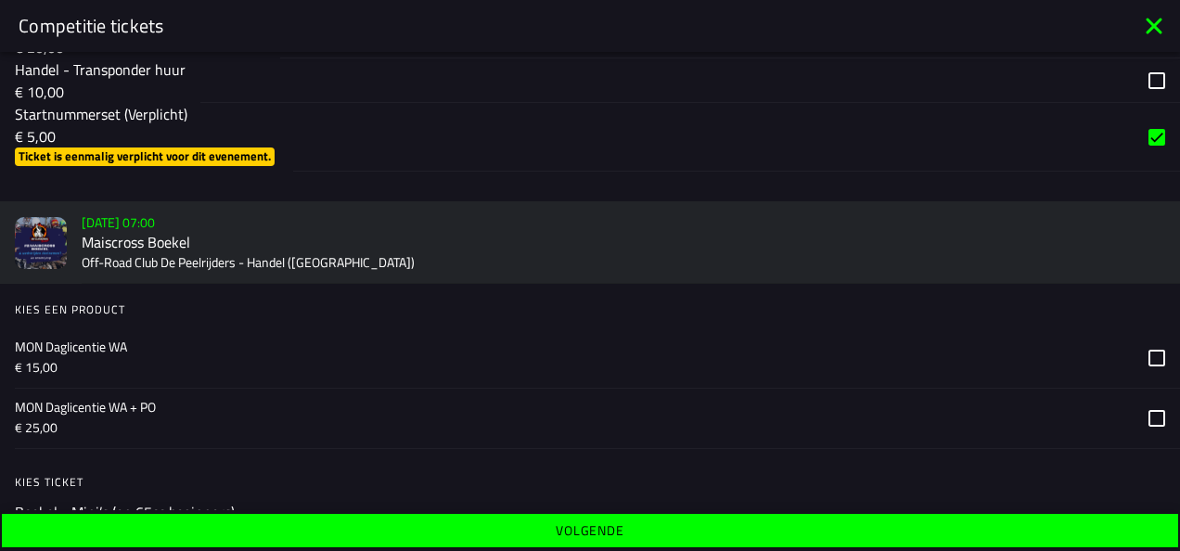
click at [1149, 356] on icon at bounding box center [1157, 358] width 17 height 17
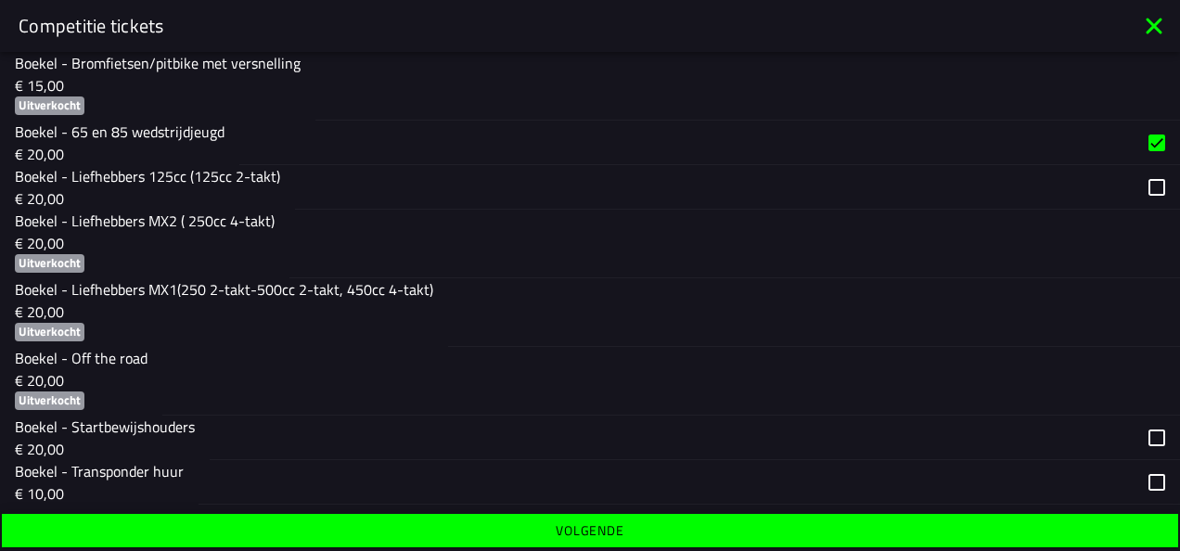
scroll to position [1392, 0]
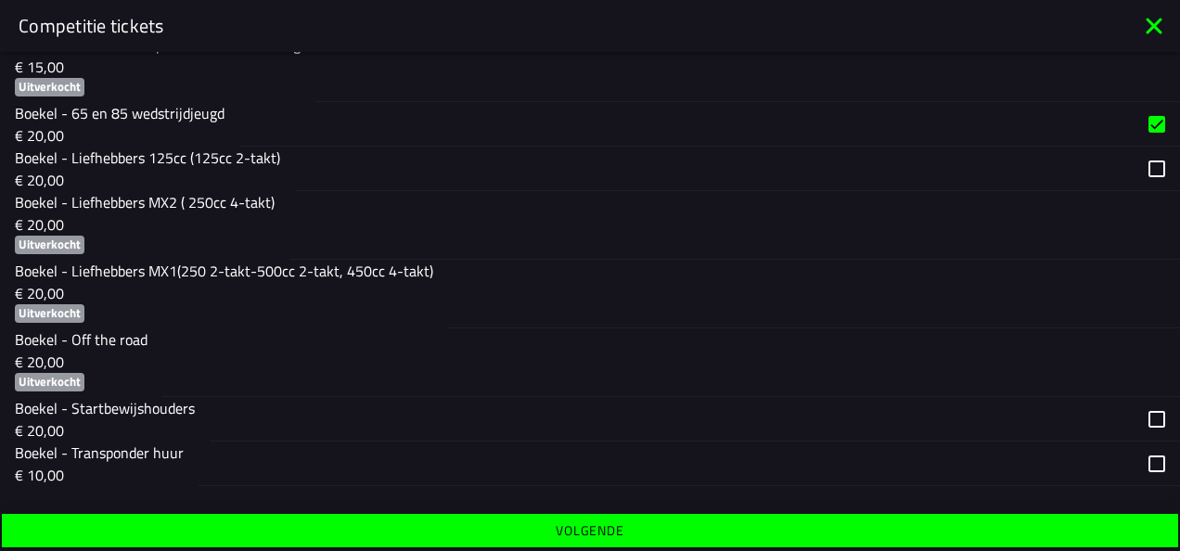
click at [0, 0] on slot "Volgende" at bounding box center [0, 0] width 0 height 0
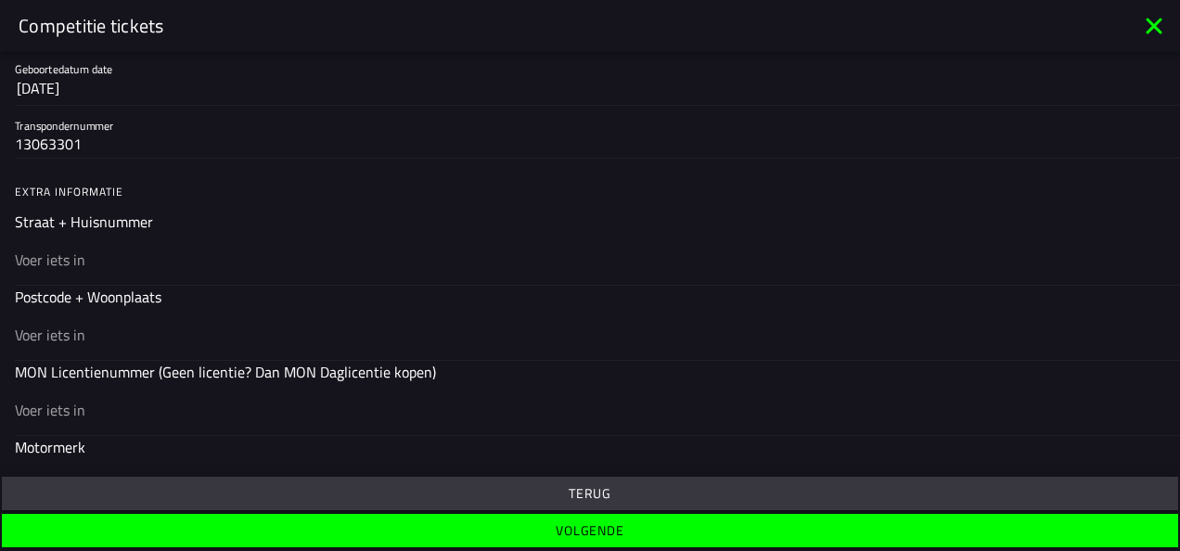
scroll to position [456, 0]
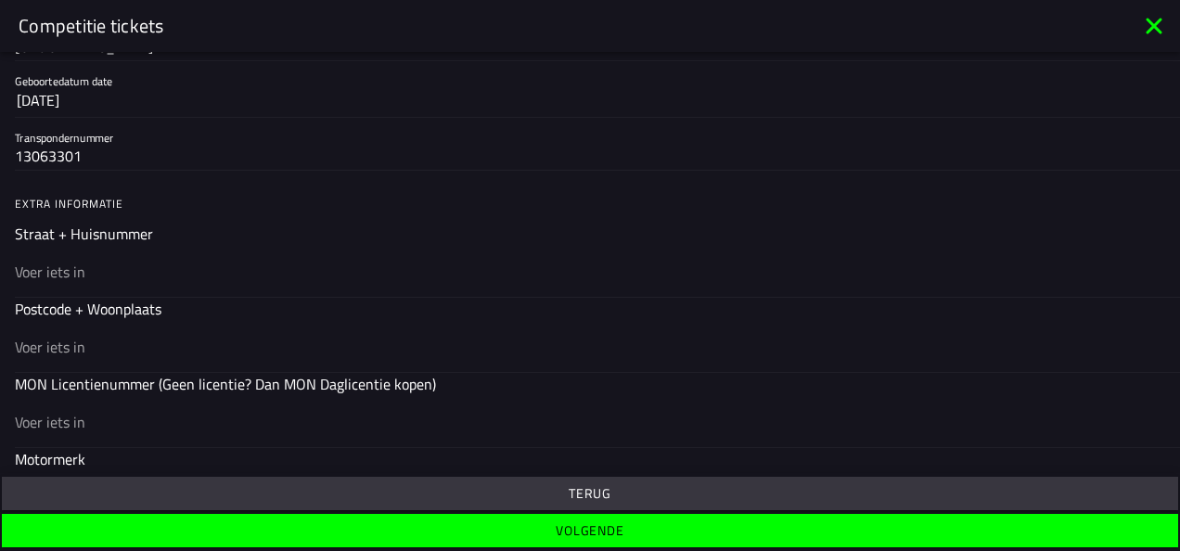
click at [104, 265] on input "text" at bounding box center [590, 272] width 1151 height 22
type input "De Kleuskes 10"
click at [169, 341] on input "text" at bounding box center [590, 347] width 1151 height 22
type input "5298 Bm"
click at [71, 416] on input "text" at bounding box center [590, 422] width 1151 height 22
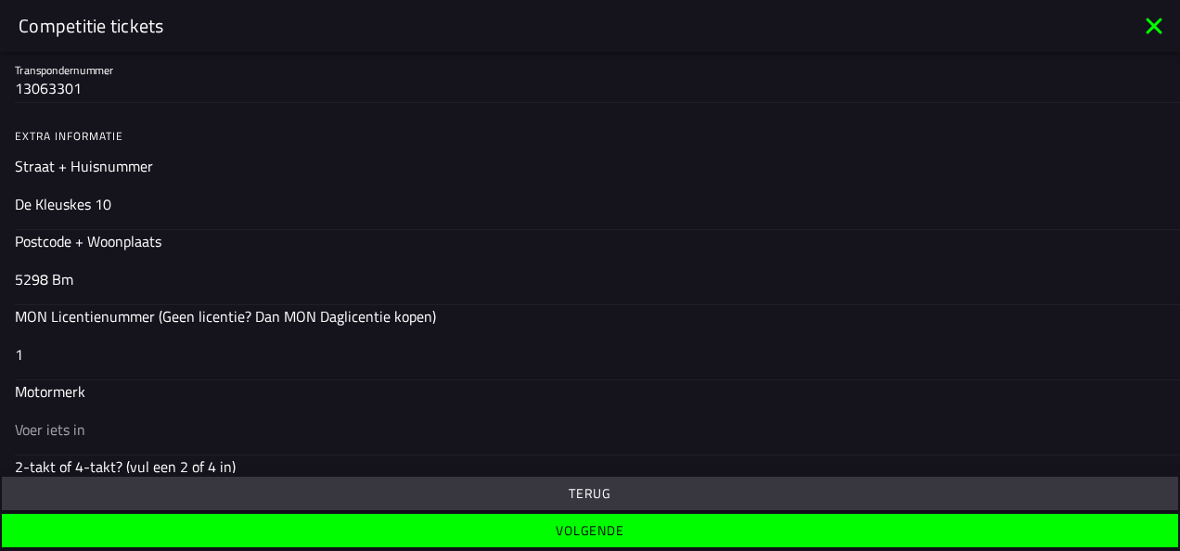
scroll to position [641, 0]
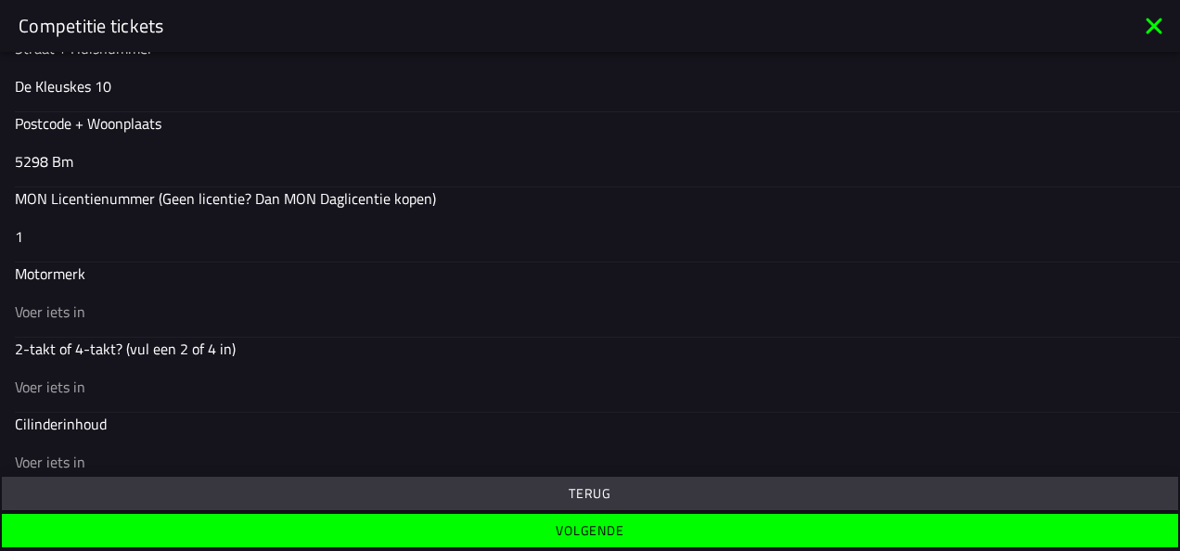
type input "1"
click at [74, 291] on div at bounding box center [590, 311] width 1151 height 52
click at [74, 301] on input "text" at bounding box center [590, 312] width 1151 height 22
type input "H"
type input "Ktm"
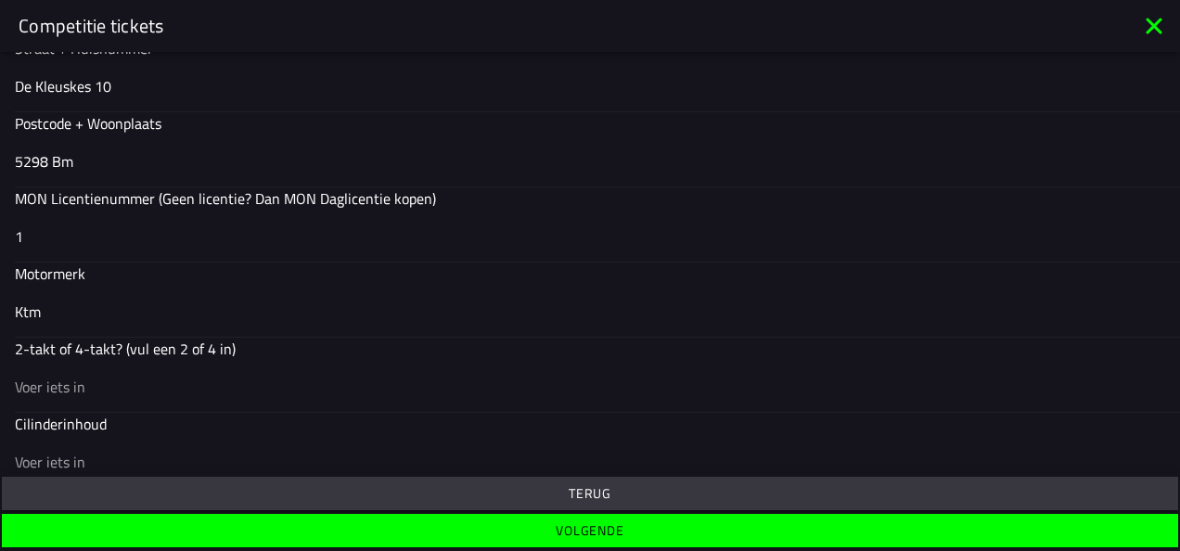
click at [70, 382] on input "text" at bounding box center [590, 387] width 1151 height 22
type input "2"
click at [86, 451] on input "text" at bounding box center [590, 462] width 1151 height 22
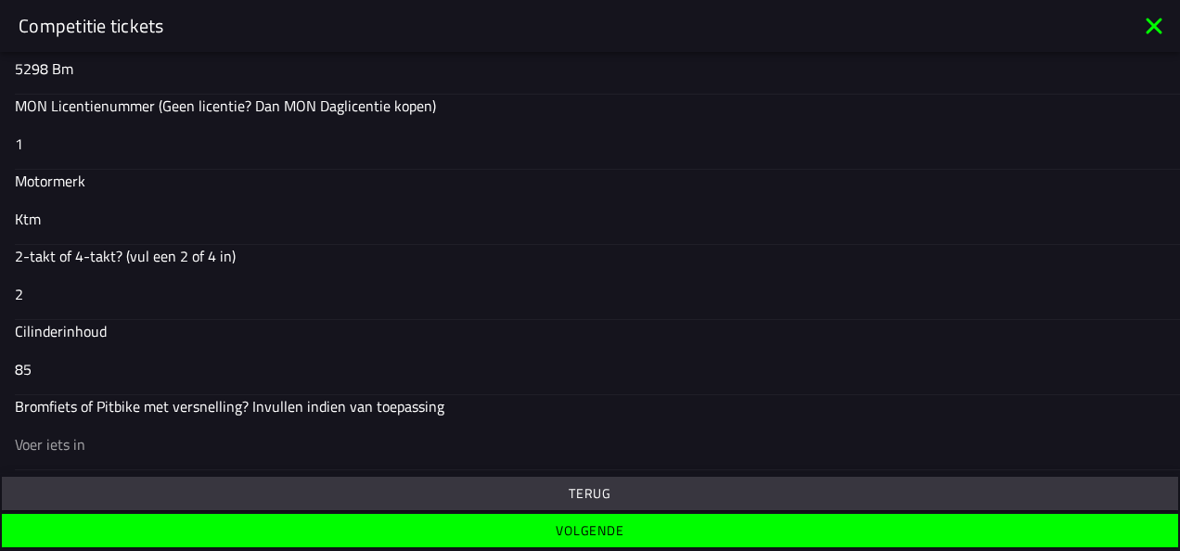
type input "85"
click at [0, 0] on slot "Volgende" at bounding box center [0, 0] width 0 height 0
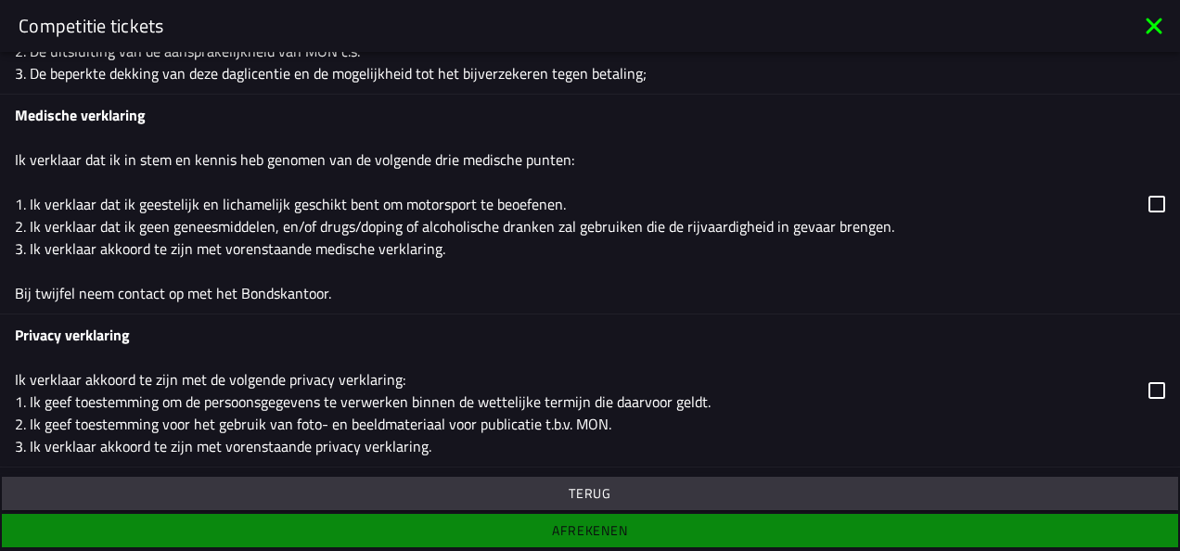
click at [1149, 205] on icon at bounding box center [1157, 204] width 17 height 17
click at [1149, 388] on icon at bounding box center [1157, 390] width 17 height 17
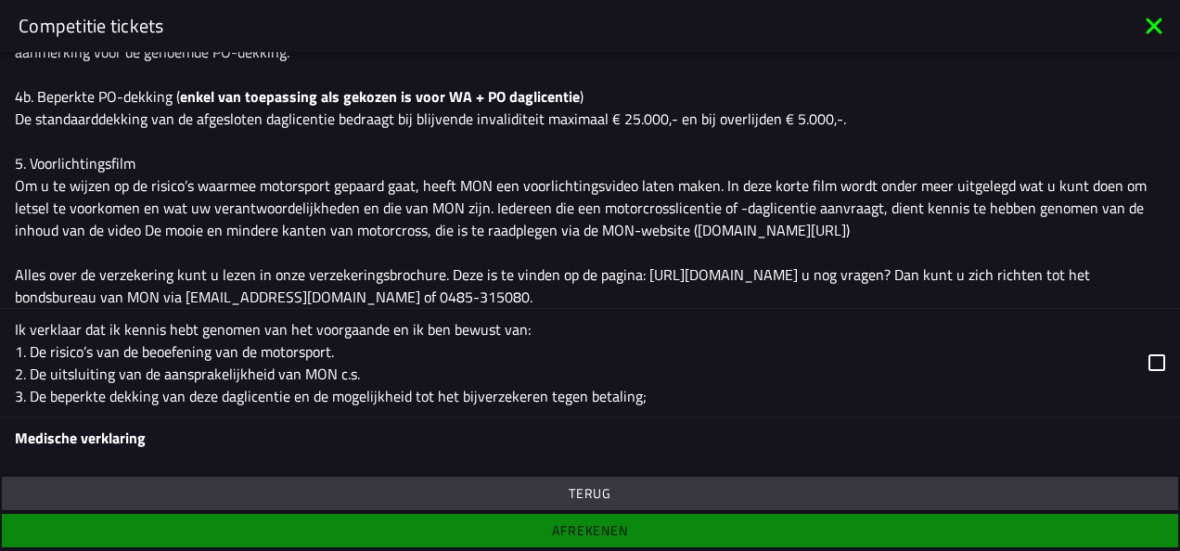
scroll to position [412, 0]
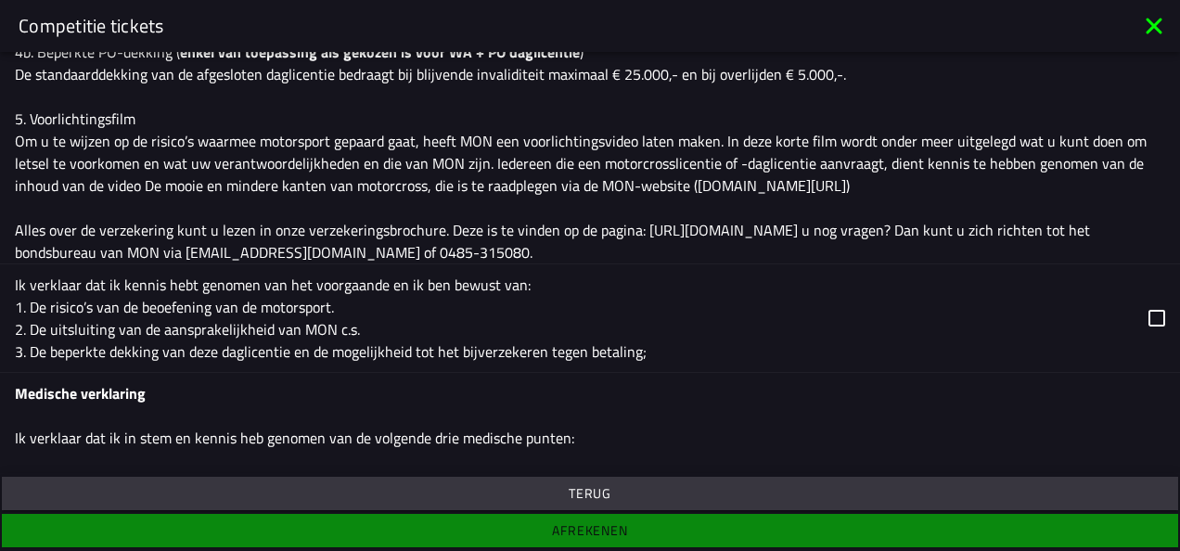
click at [1149, 314] on icon at bounding box center [1157, 318] width 17 height 17
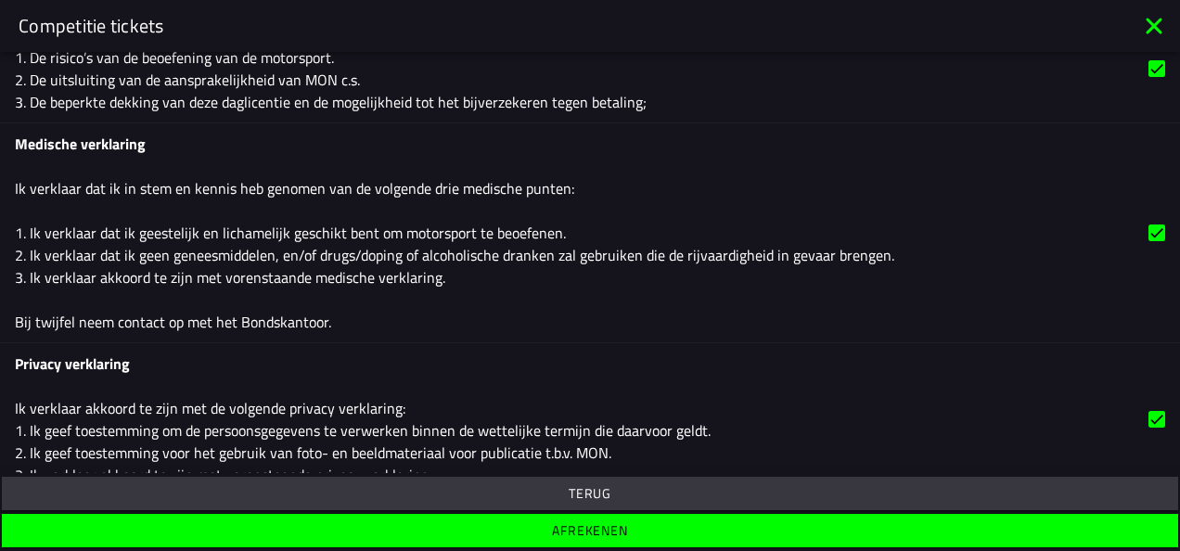
scroll to position [690, 0]
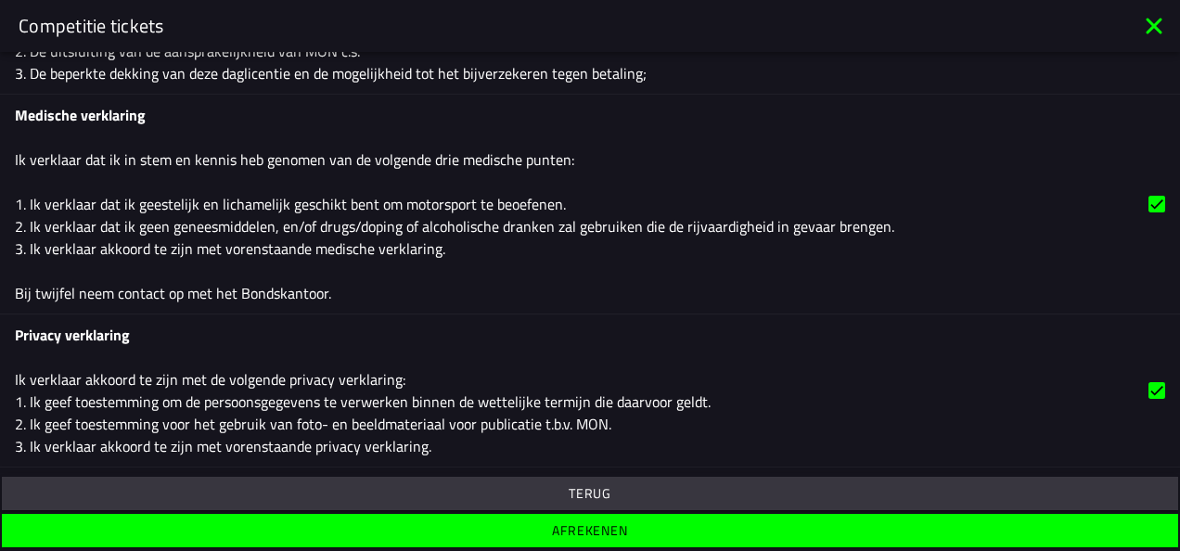
click at [0, 0] on slot "Afrekenen" at bounding box center [0, 0] width 0 height 0
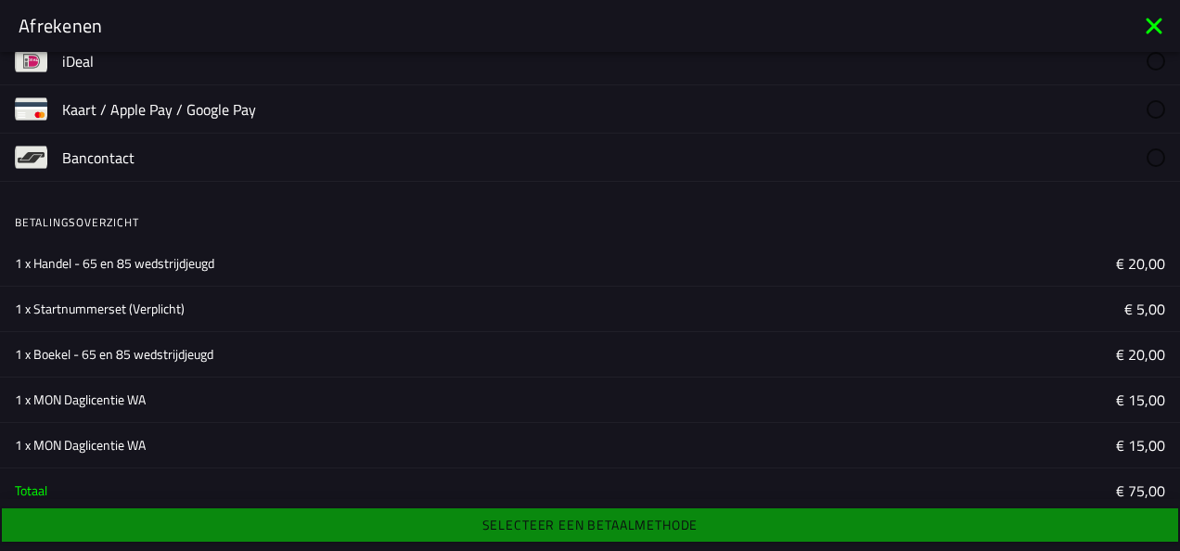
scroll to position [0, 0]
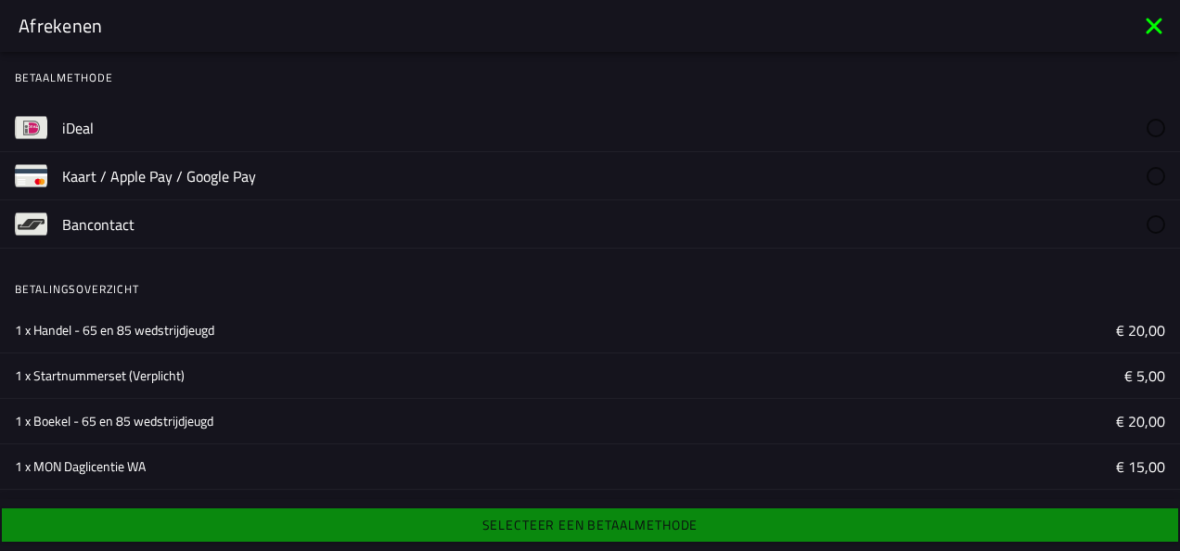
click at [0, 0] on slot "iDeal" at bounding box center [0, 0] width 0 height 0
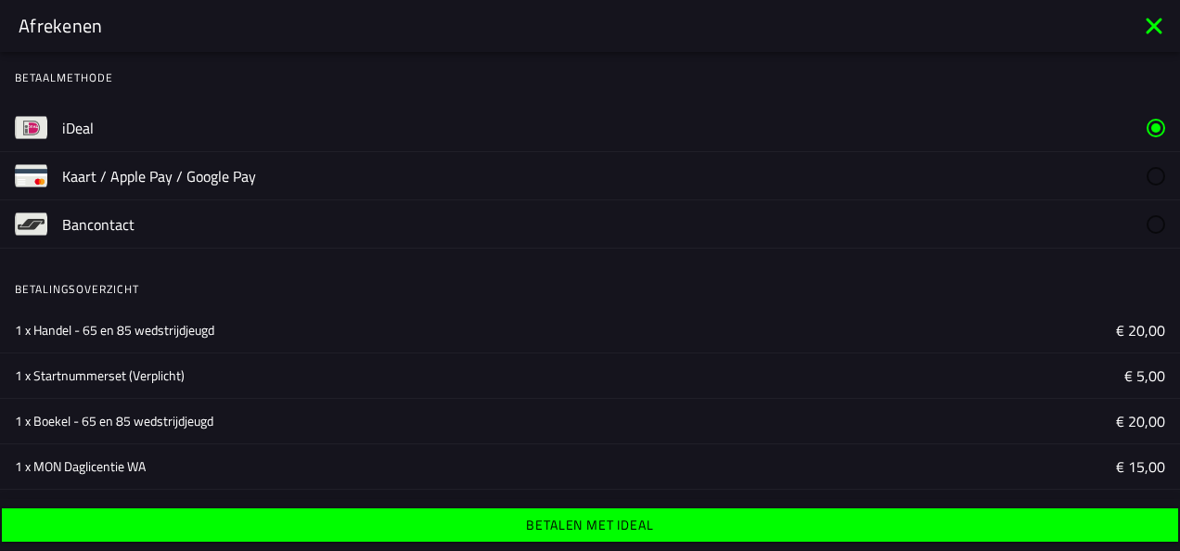
scroll to position [176, 0]
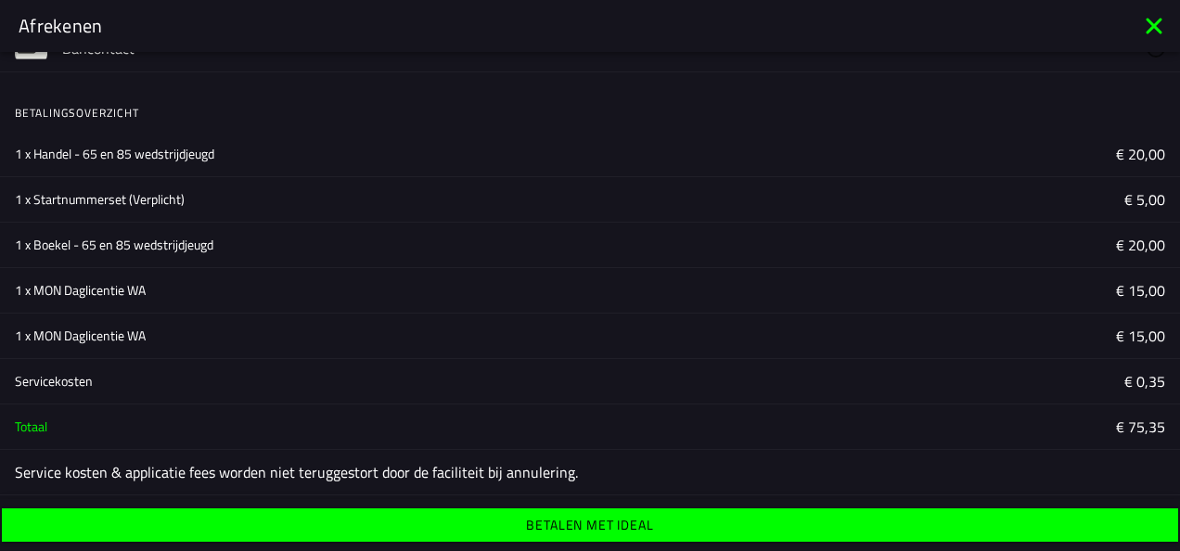
click at [583, 529] on ion-label "Betalen met iDeal" at bounding box center [589, 525] width 127 height 13
